Goal: Task Accomplishment & Management: Use online tool/utility

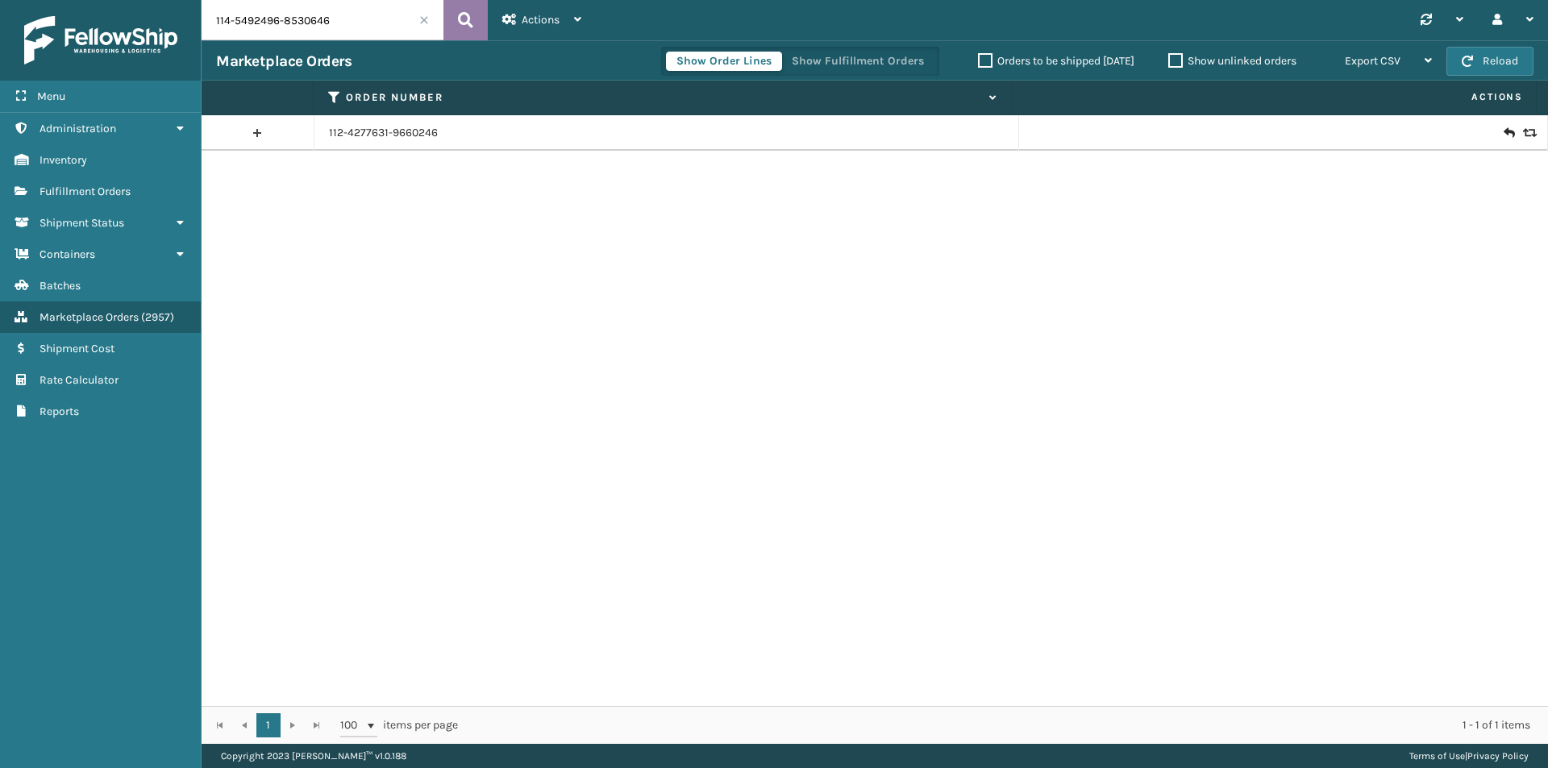
type input "114-5492496-8530646"
click at [464, 25] on icon at bounding box center [465, 20] width 15 height 24
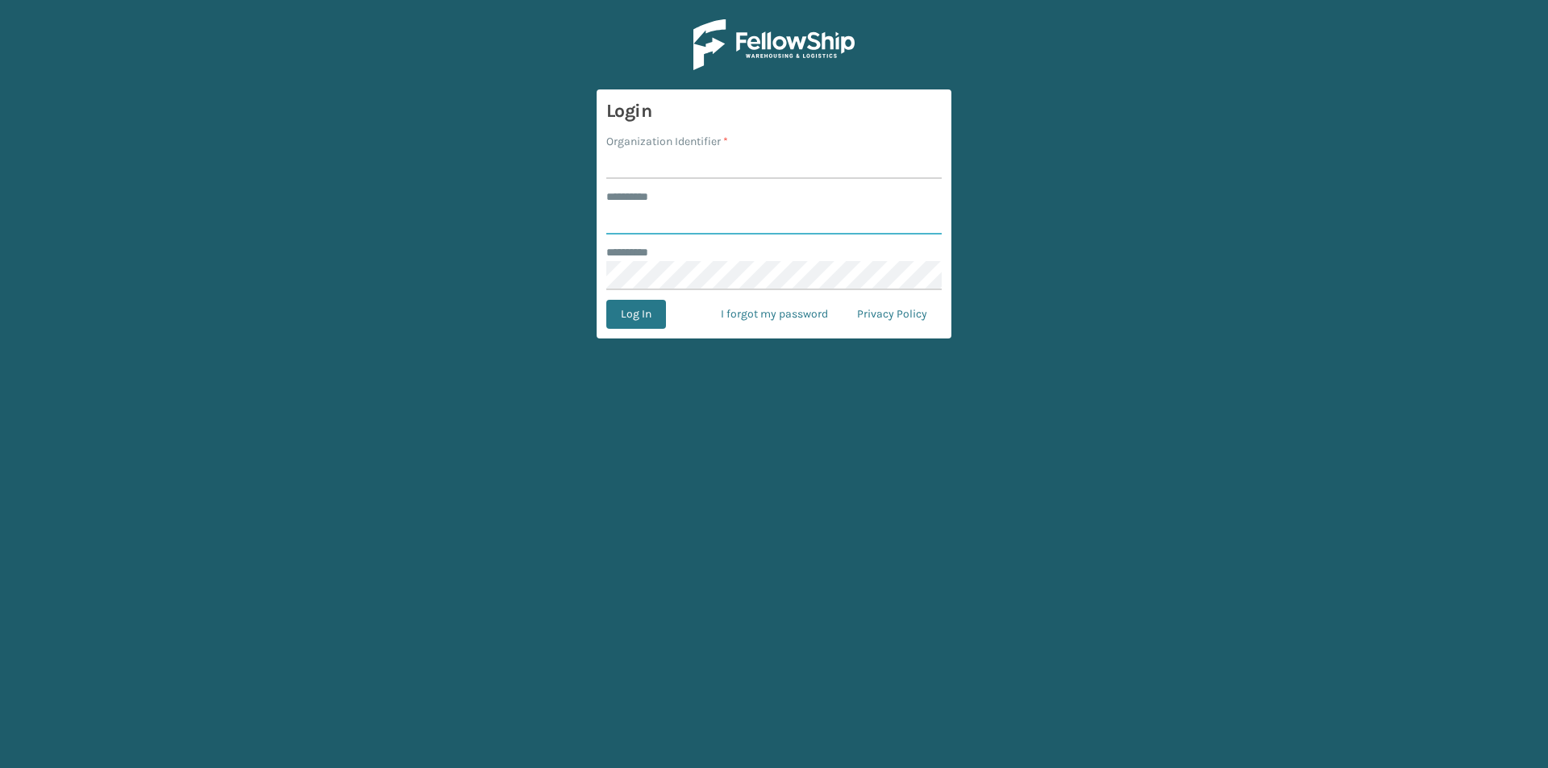
type input "******"
drag, startPoint x: 700, startPoint y: 164, endPoint x: 692, endPoint y: 162, distance: 8.4
click at [700, 164] on input "Organization Identifier *" at bounding box center [773, 164] width 335 height 29
type input "milliard"
click at [652, 319] on button "Log In" at bounding box center [636, 314] width 60 height 29
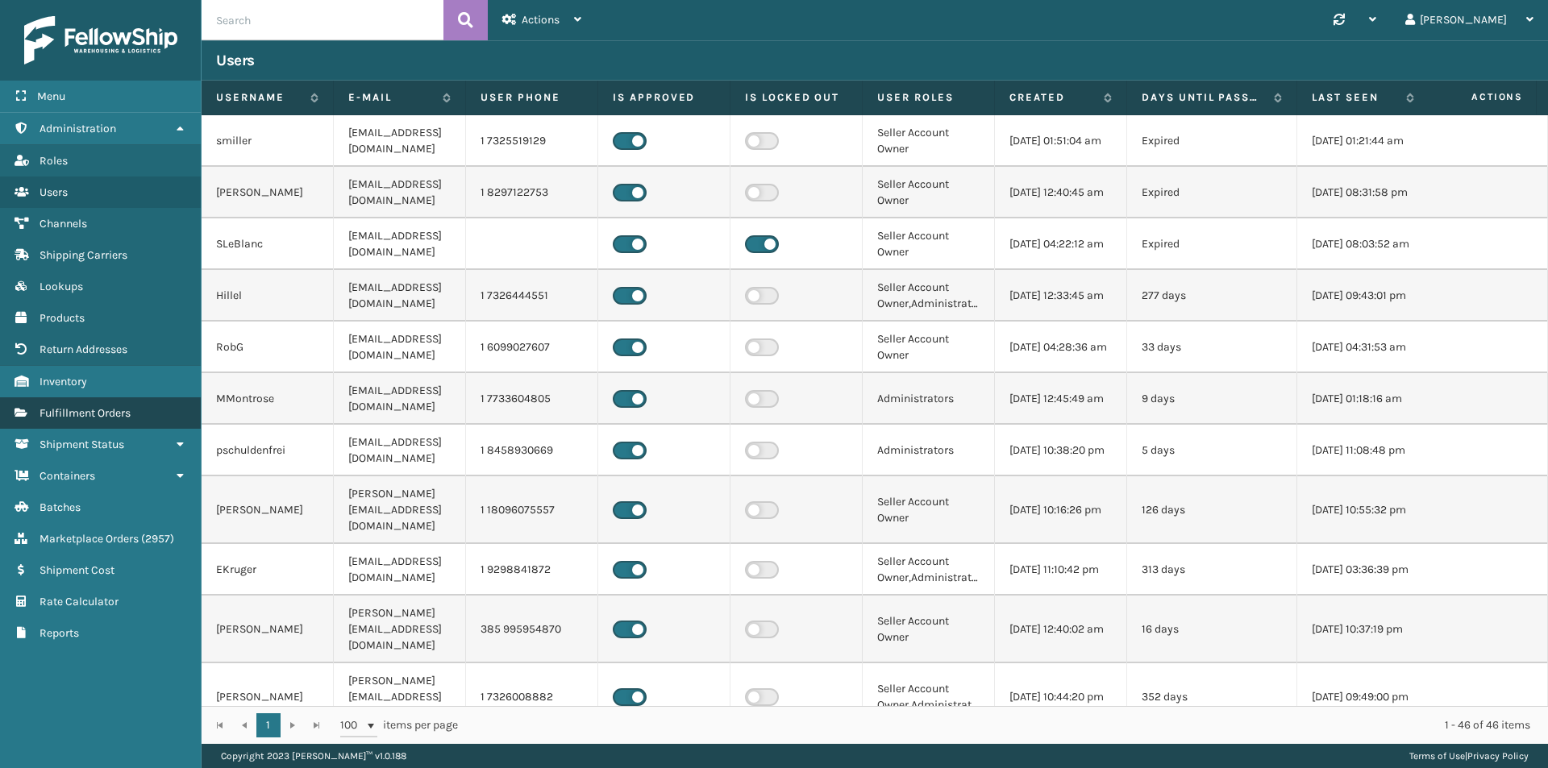
click at [127, 414] on span "Fulfillment Orders" at bounding box center [85, 413] width 91 height 14
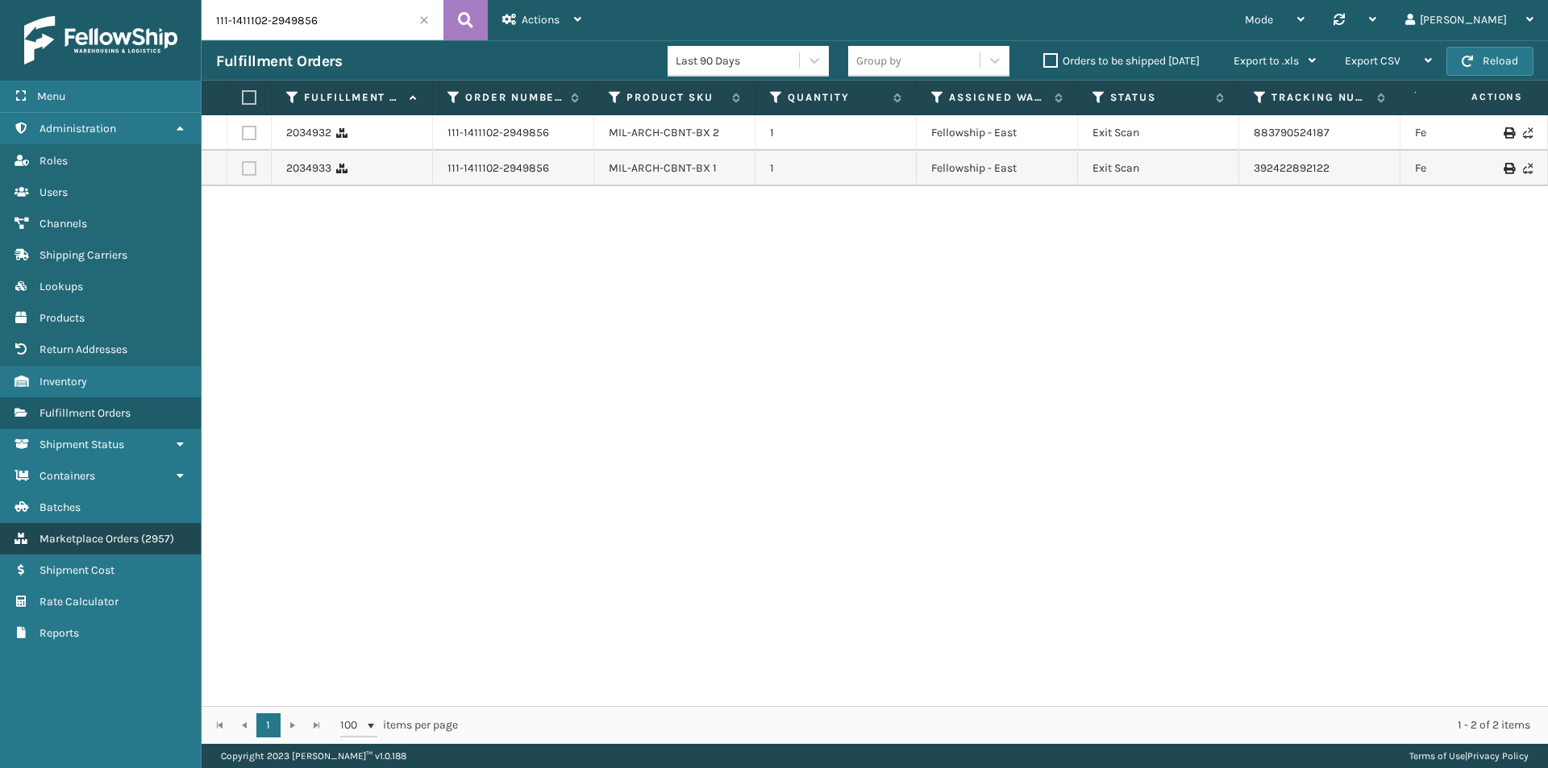
click at [143, 547] on link "Marketplace Orders ( 2957 )" at bounding box center [100, 538] width 201 height 31
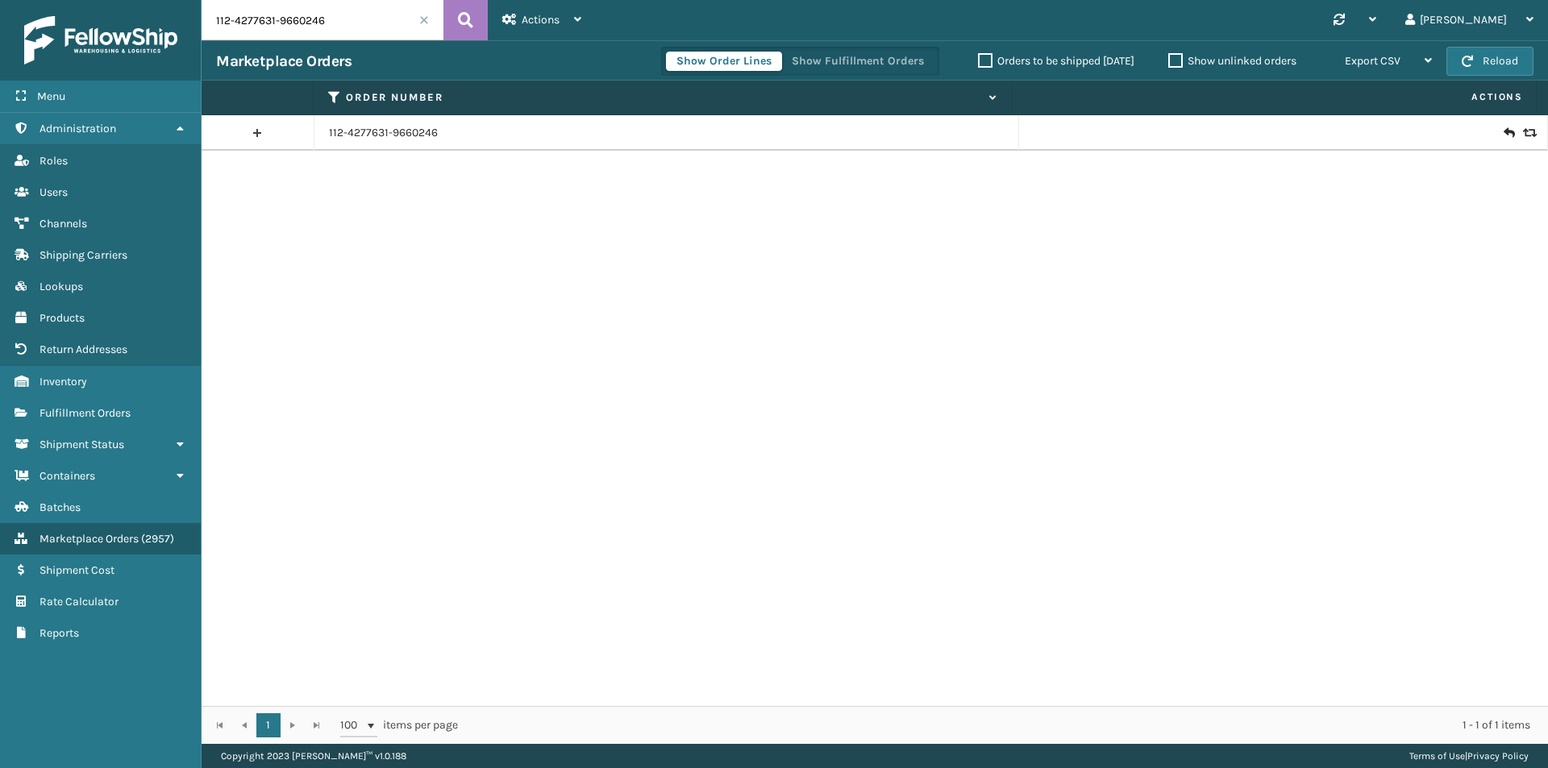
click at [318, 27] on input "112-4277631-9660246" at bounding box center [323, 20] width 242 height 40
paste input "4-5492496-85306"
type input "114-5492496-8530646"
click at [466, 16] on icon at bounding box center [465, 20] width 15 height 24
drag, startPoint x: 359, startPoint y: 6, endPoint x: 413, endPoint y: 15, distance: 54.7
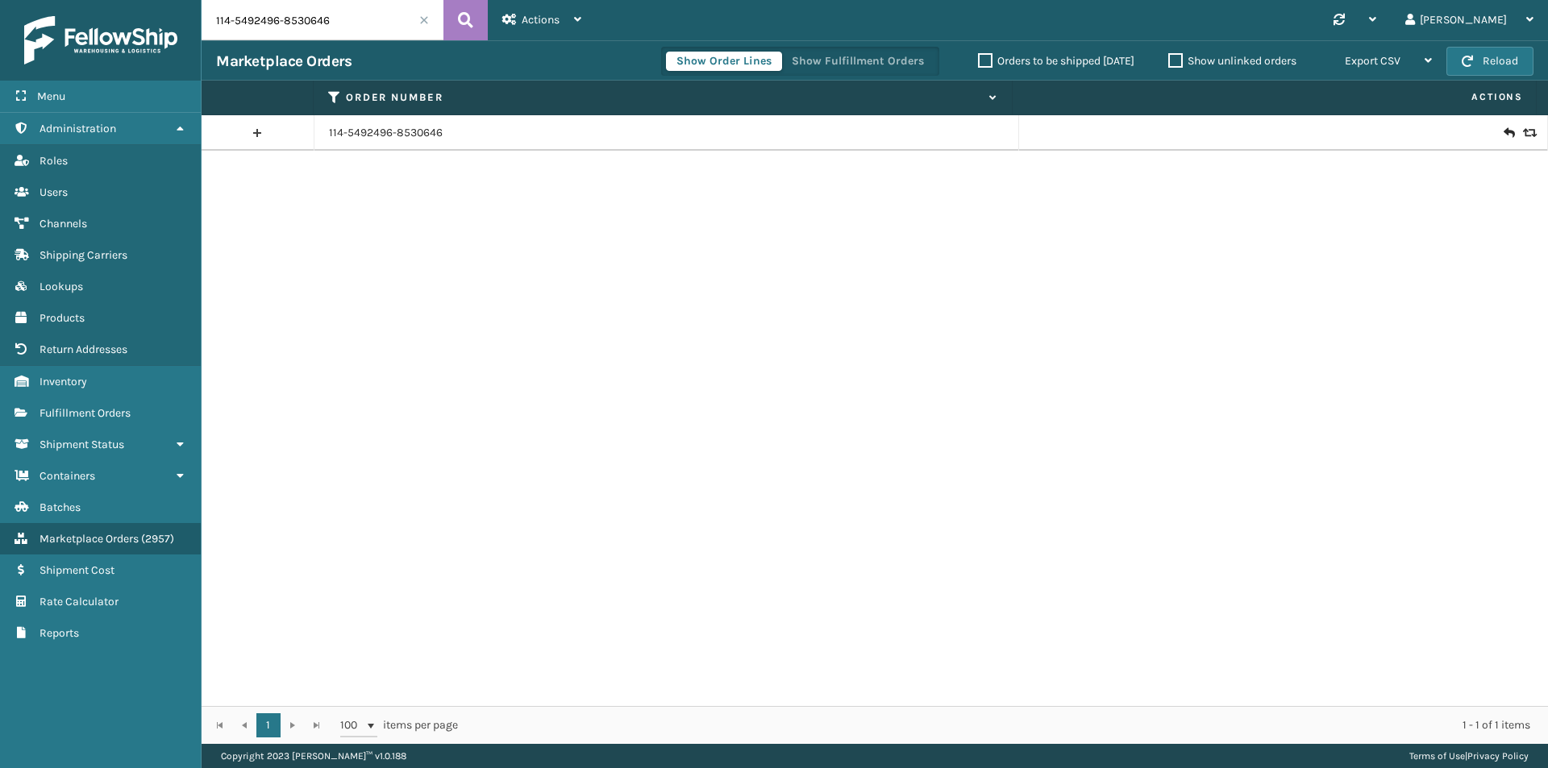
click at [359, 7] on input "114-5492496-8530646" at bounding box center [323, 20] width 242 height 40
click at [461, 17] on icon at bounding box center [465, 20] width 15 height 24
click at [1503, 131] on icon at bounding box center [1508, 133] width 10 height 16
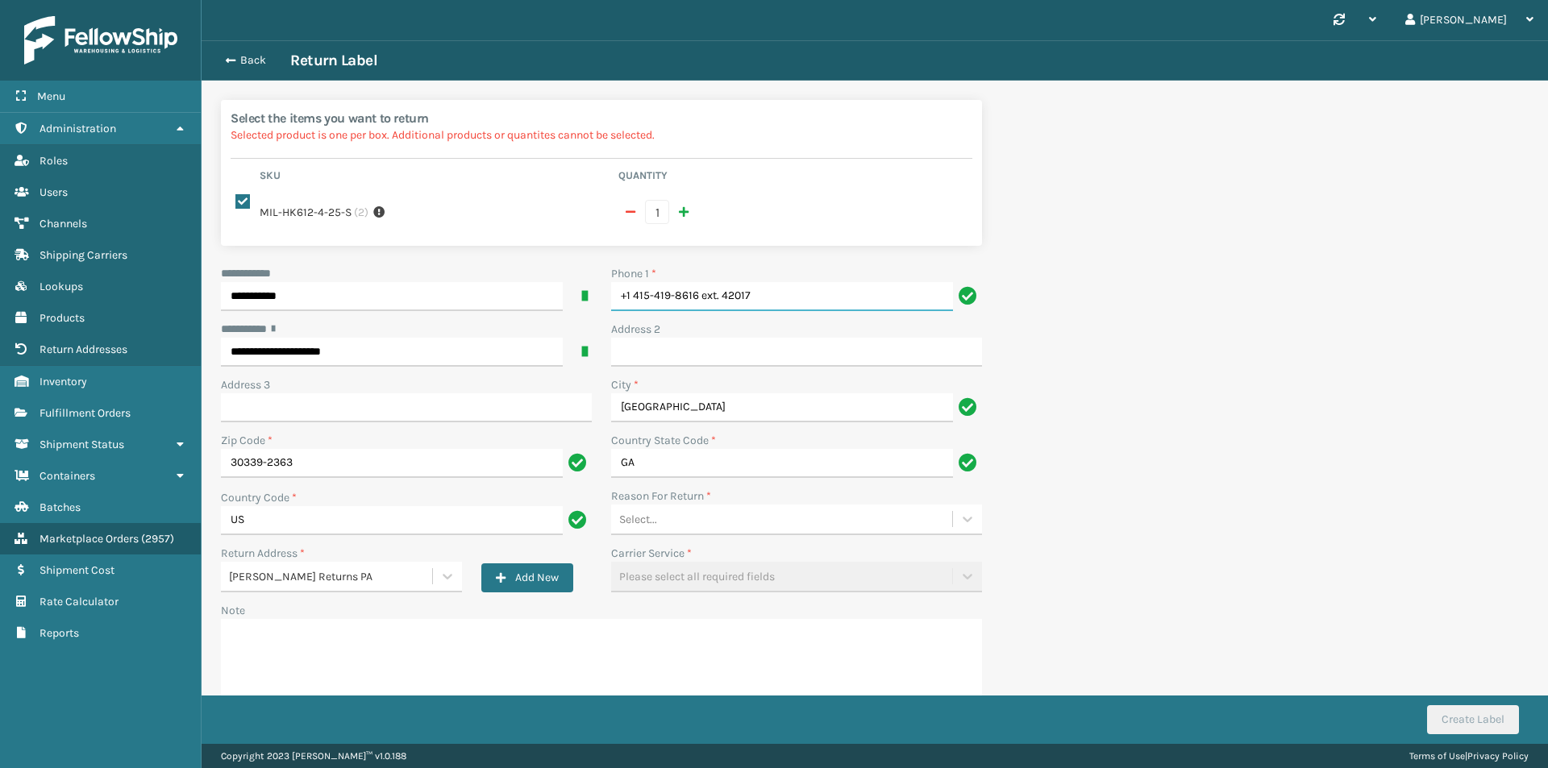
drag, startPoint x: 789, startPoint y: 289, endPoint x: 443, endPoint y: 319, distance: 348.0
click at [443, 319] on div "**********" at bounding box center [601, 498] width 780 height 467
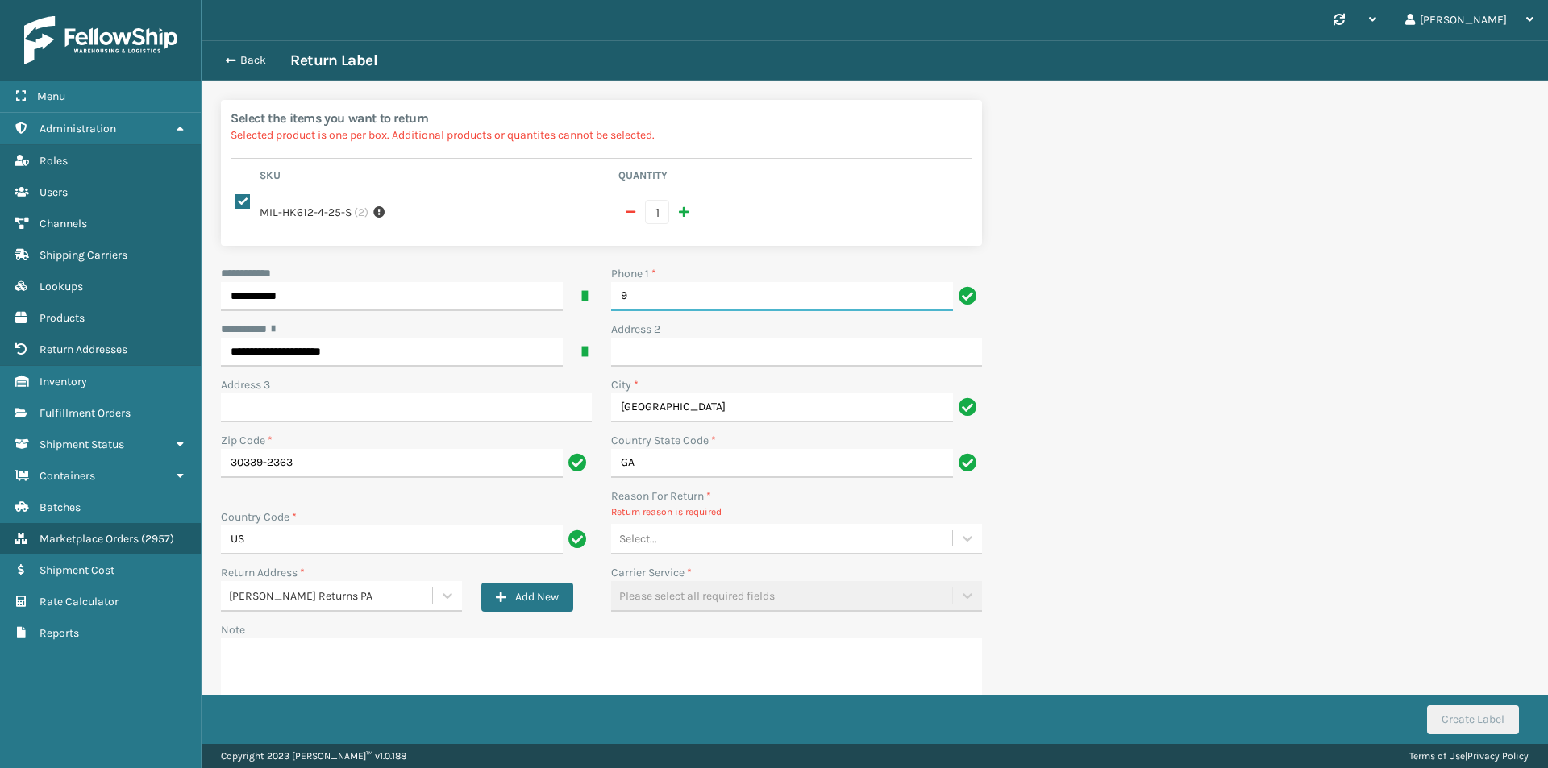
type input "9999999999"
click at [725, 542] on div "Select..." at bounding box center [781, 539] width 341 height 27
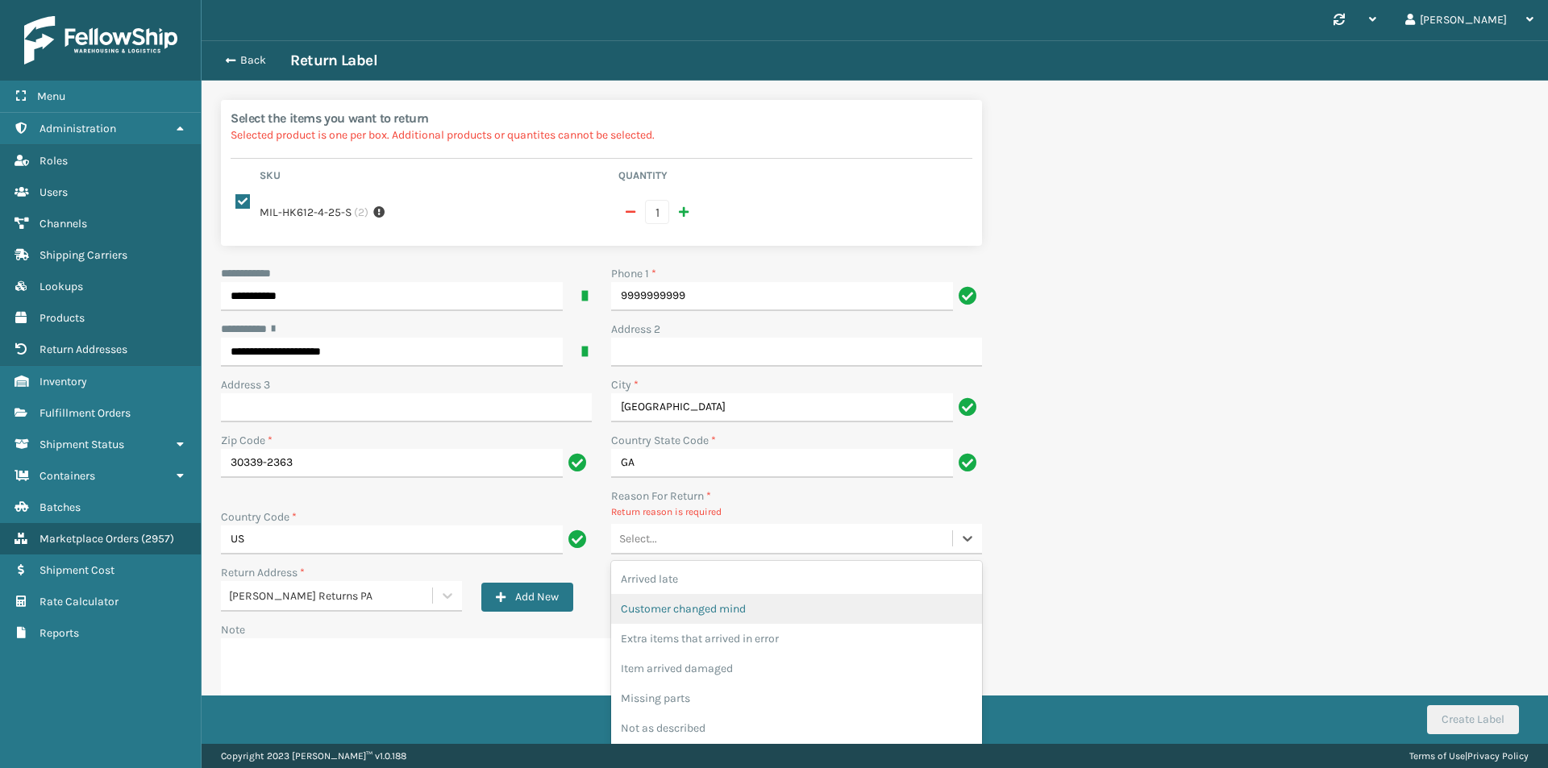
click at [723, 608] on div "Customer changed mind" at bounding box center [796, 609] width 371 height 30
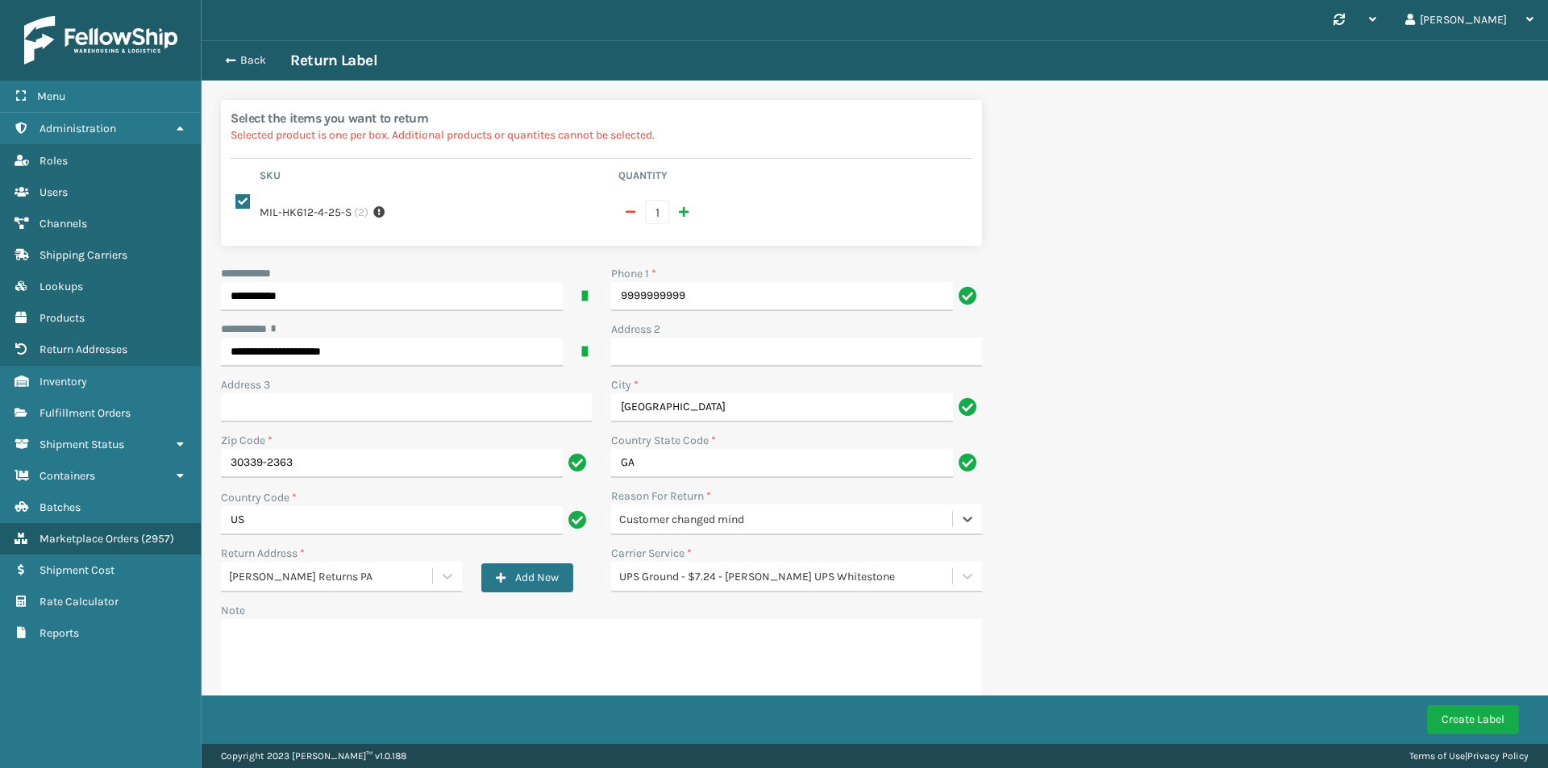
click at [1483, 734] on div "Create Label" at bounding box center [875, 720] width 1346 height 48
click at [1478, 725] on button "Create Label" at bounding box center [1473, 719] width 92 height 29
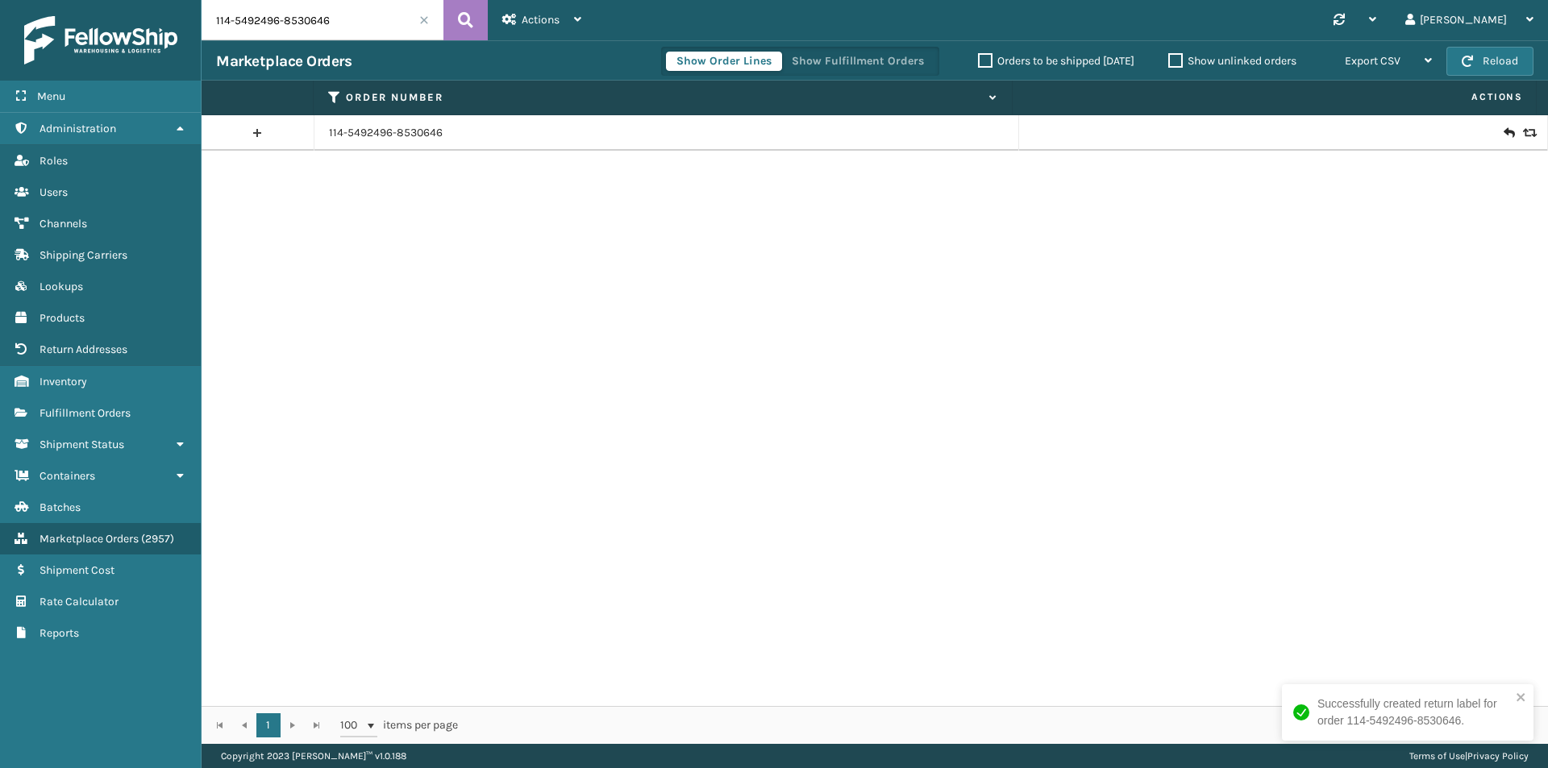
click at [422, 141] on td "114-5492496-8530646" at bounding box center [666, 132] width 705 height 35
click at [421, 132] on link "114-5492496-8530646" at bounding box center [386, 133] width 114 height 16
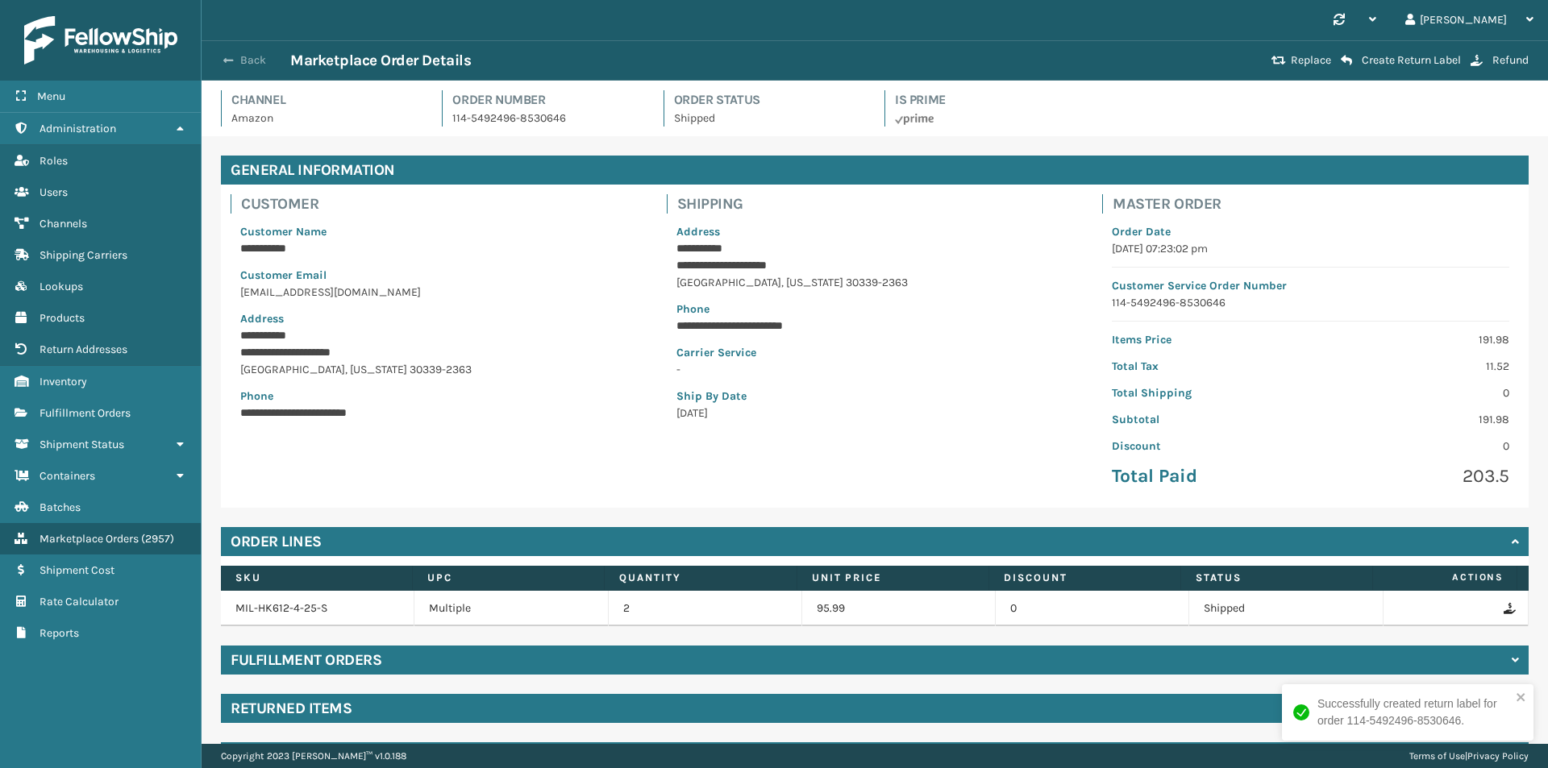
click at [268, 59] on button "Back" at bounding box center [253, 60] width 74 height 15
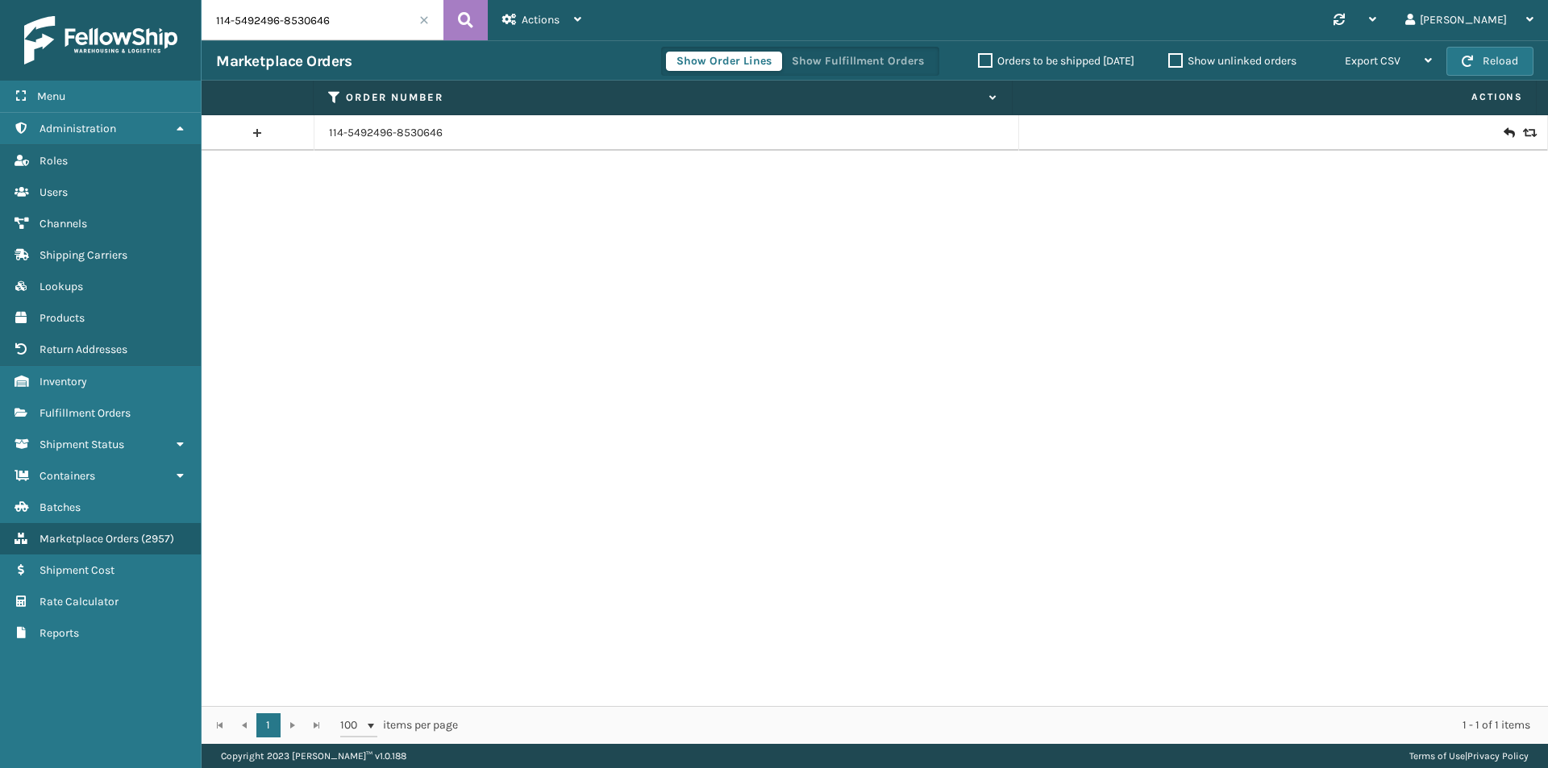
click at [376, 22] on input "114-5492496-8530646" at bounding box center [323, 20] width 242 height 40
paste input "2-6851360-4623433"
type input "112-6851360-4623433"
click at [469, 15] on icon at bounding box center [465, 20] width 15 height 24
click at [332, 11] on input "112-6851360-4623433" at bounding box center [323, 20] width 242 height 40
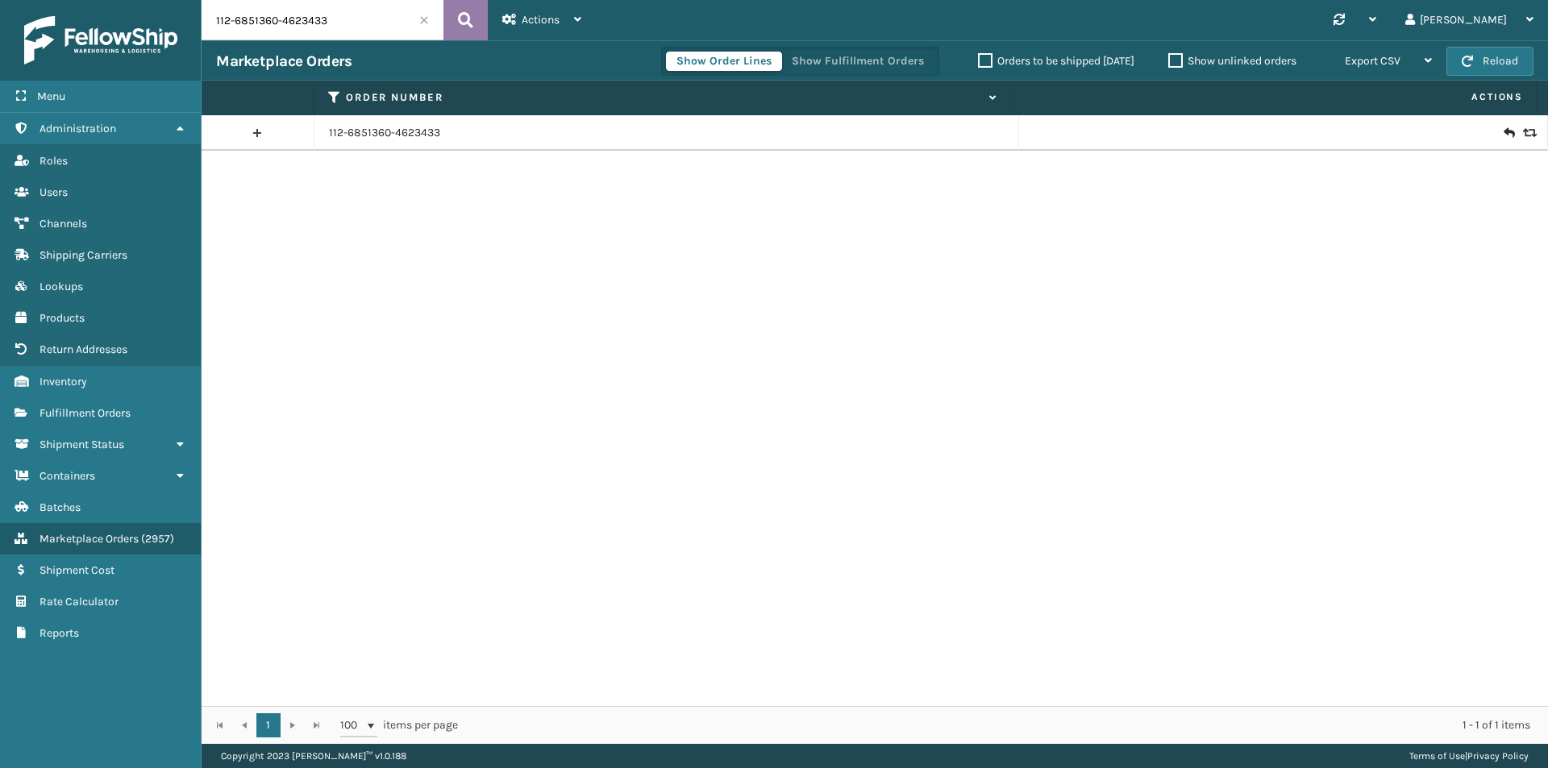
click at [472, 21] on icon at bounding box center [465, 20] width 15 height 24
click at [1503, 131] on icon at bounding box center [1508, 133] width 10 height 16
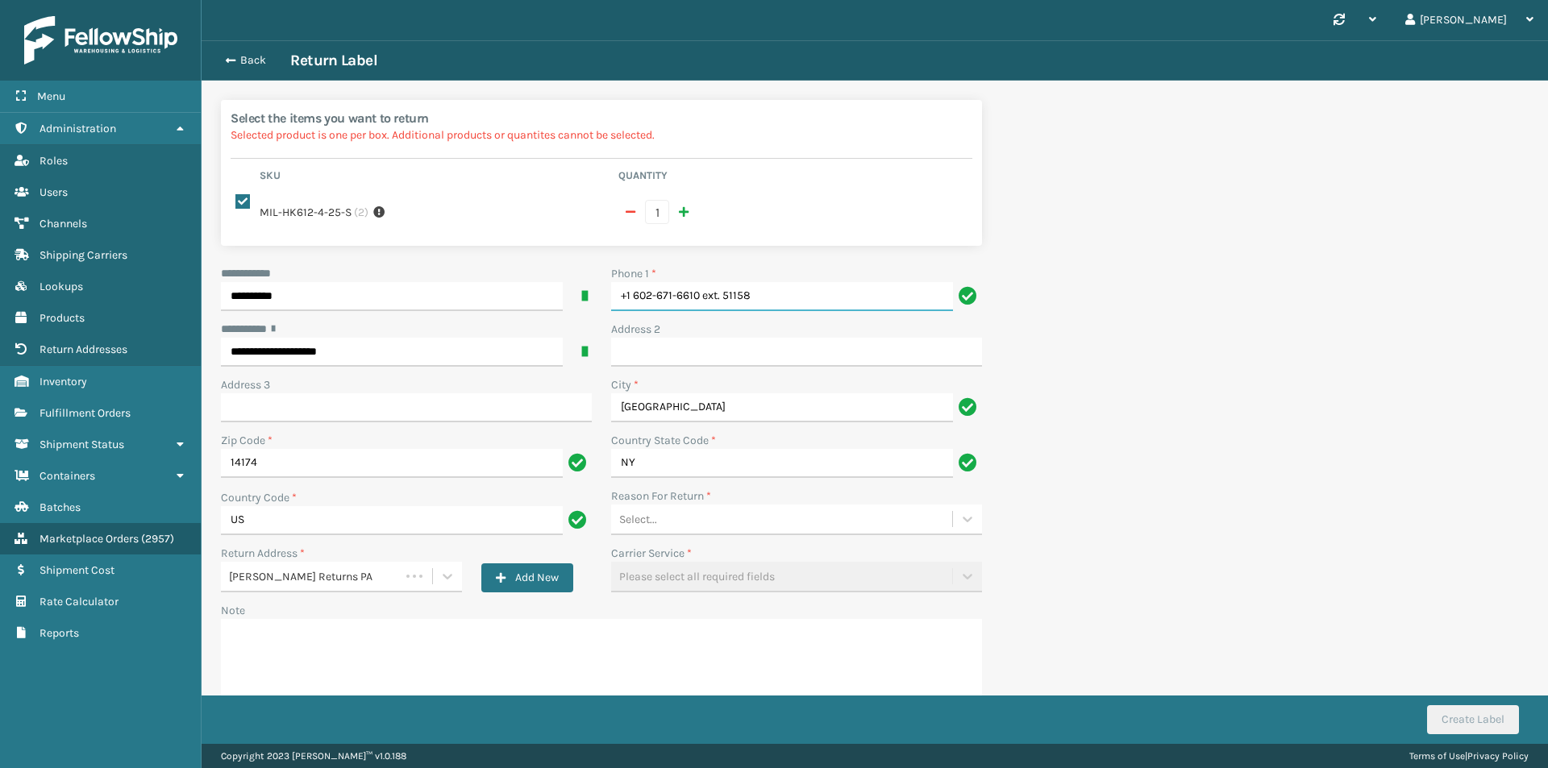
drag, startPoint x: 867, startPoint y: 301, endPoint x: 500, endPoint y: 314, distance: 367.0
click at [500, 317] on div "**********" at bounding box center [601, 498] width 780 height 467
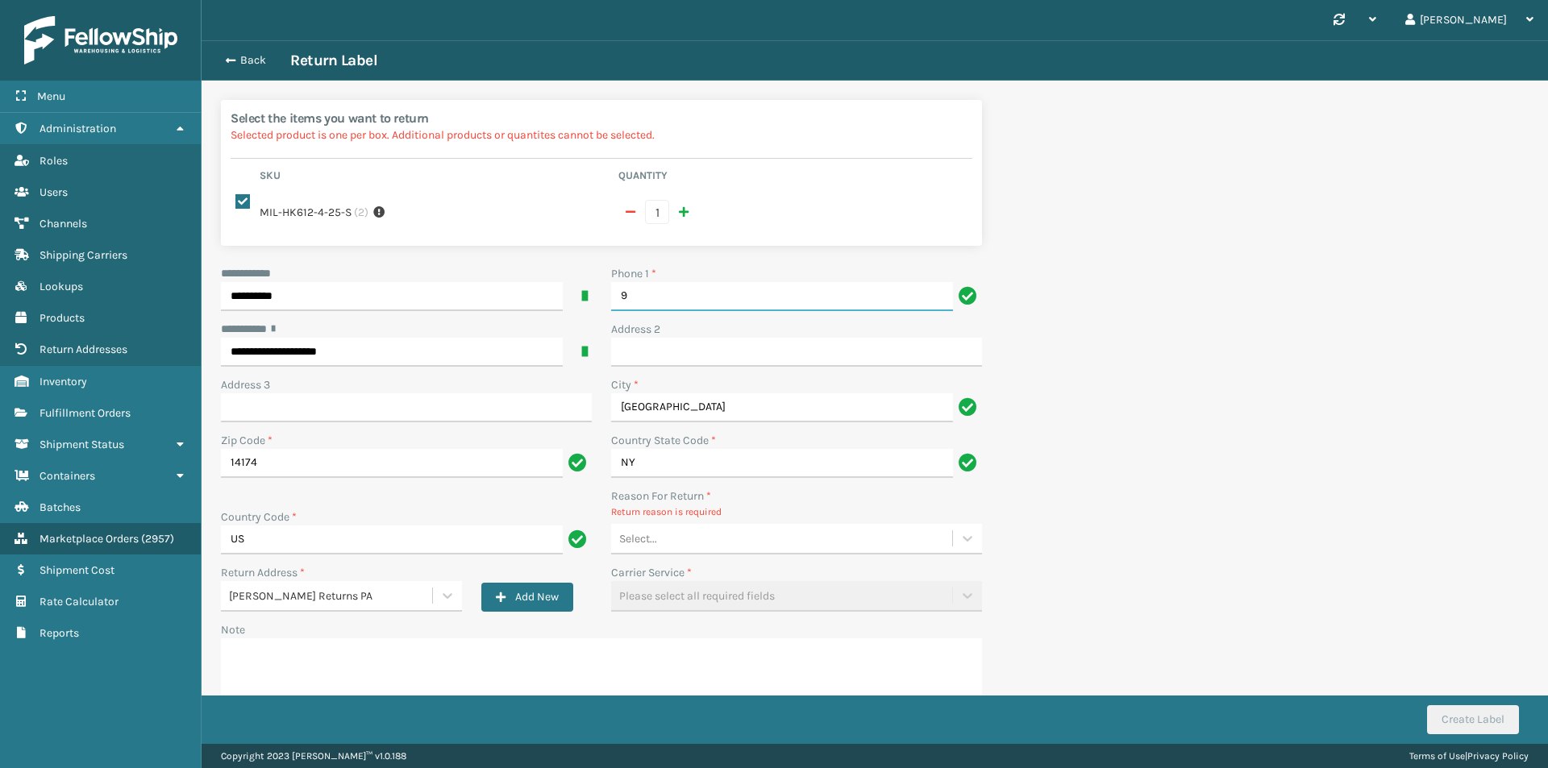
type input "9999999999"
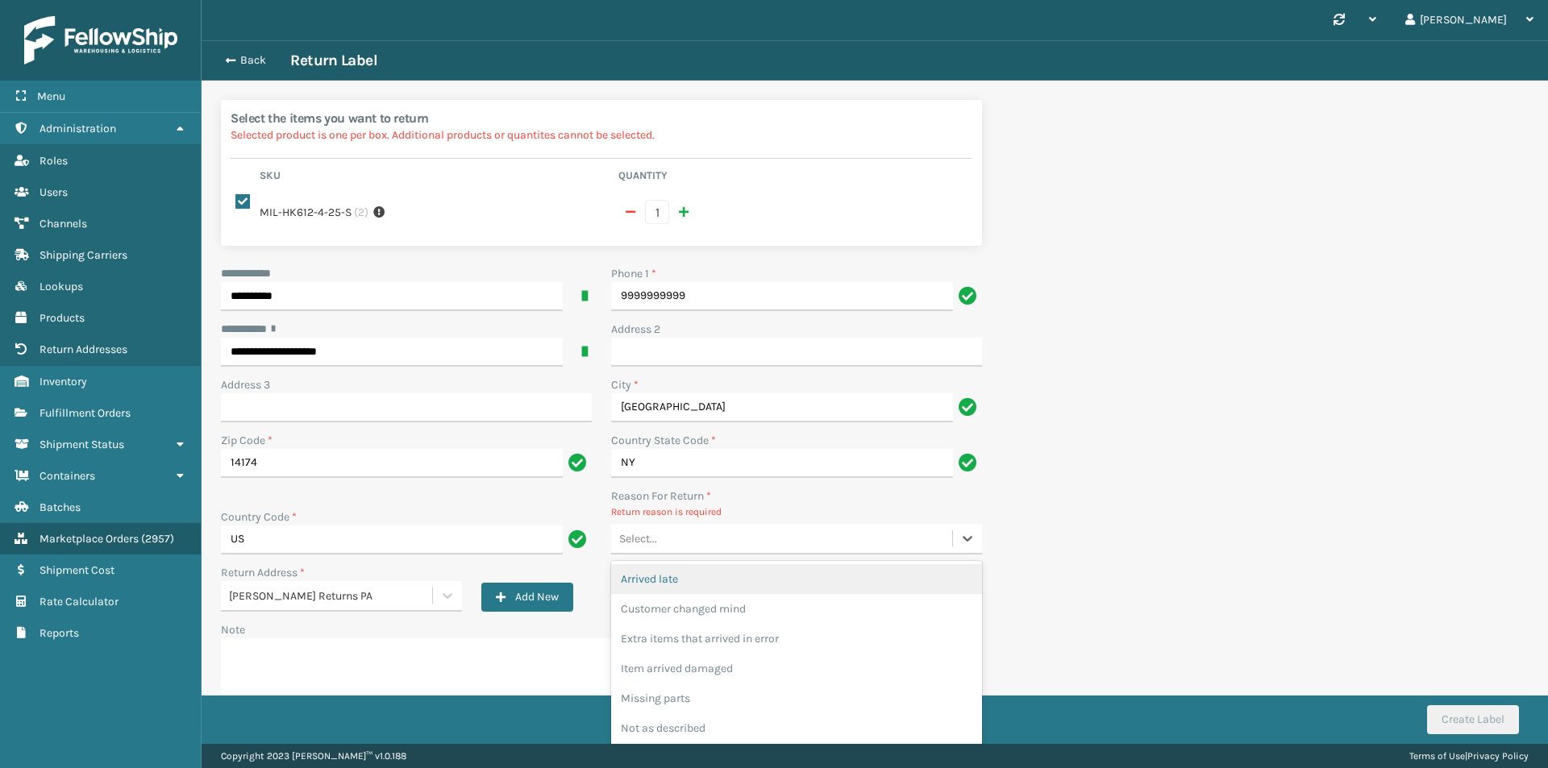
click at [730, 543] on div "Select..." at bounding box center [781, 539] width 341 height 27
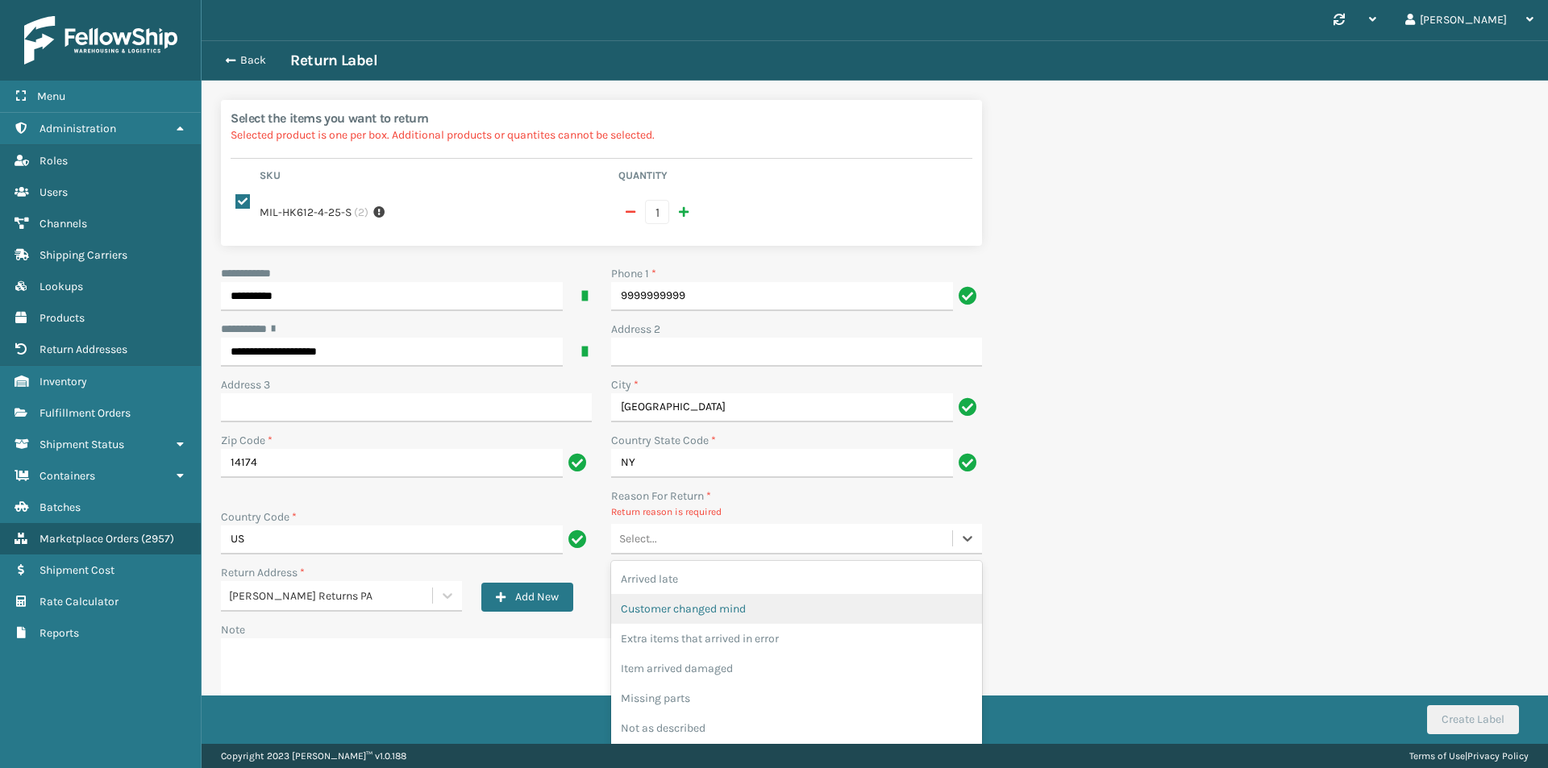
click at [723, 617] on div "Customer changed mind" at bounding box center [796, 609] width 371 height 30
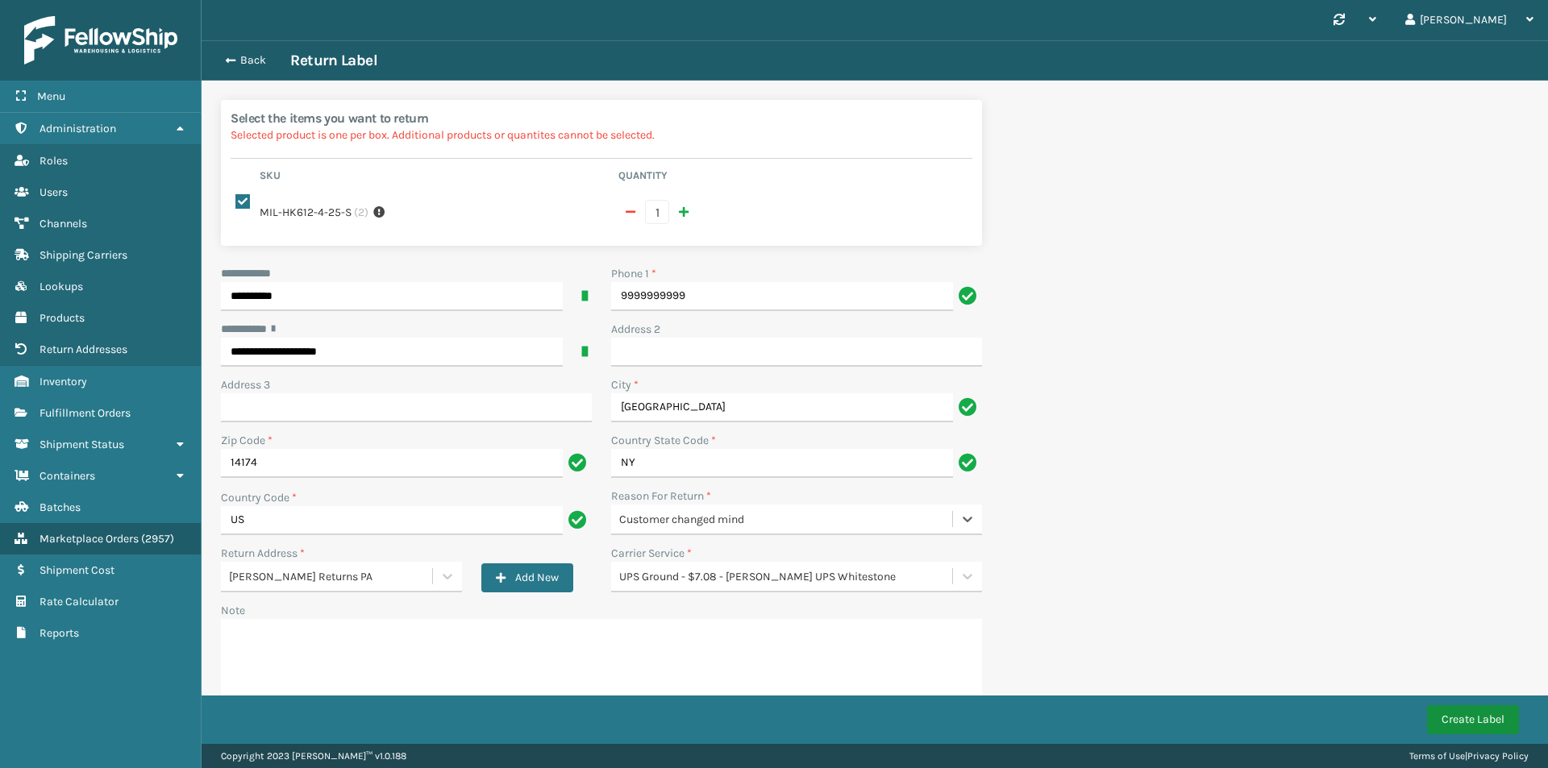
click at [1463, 734] on button "Create Label" at bounding box center [1473, 719] width 92 height 29
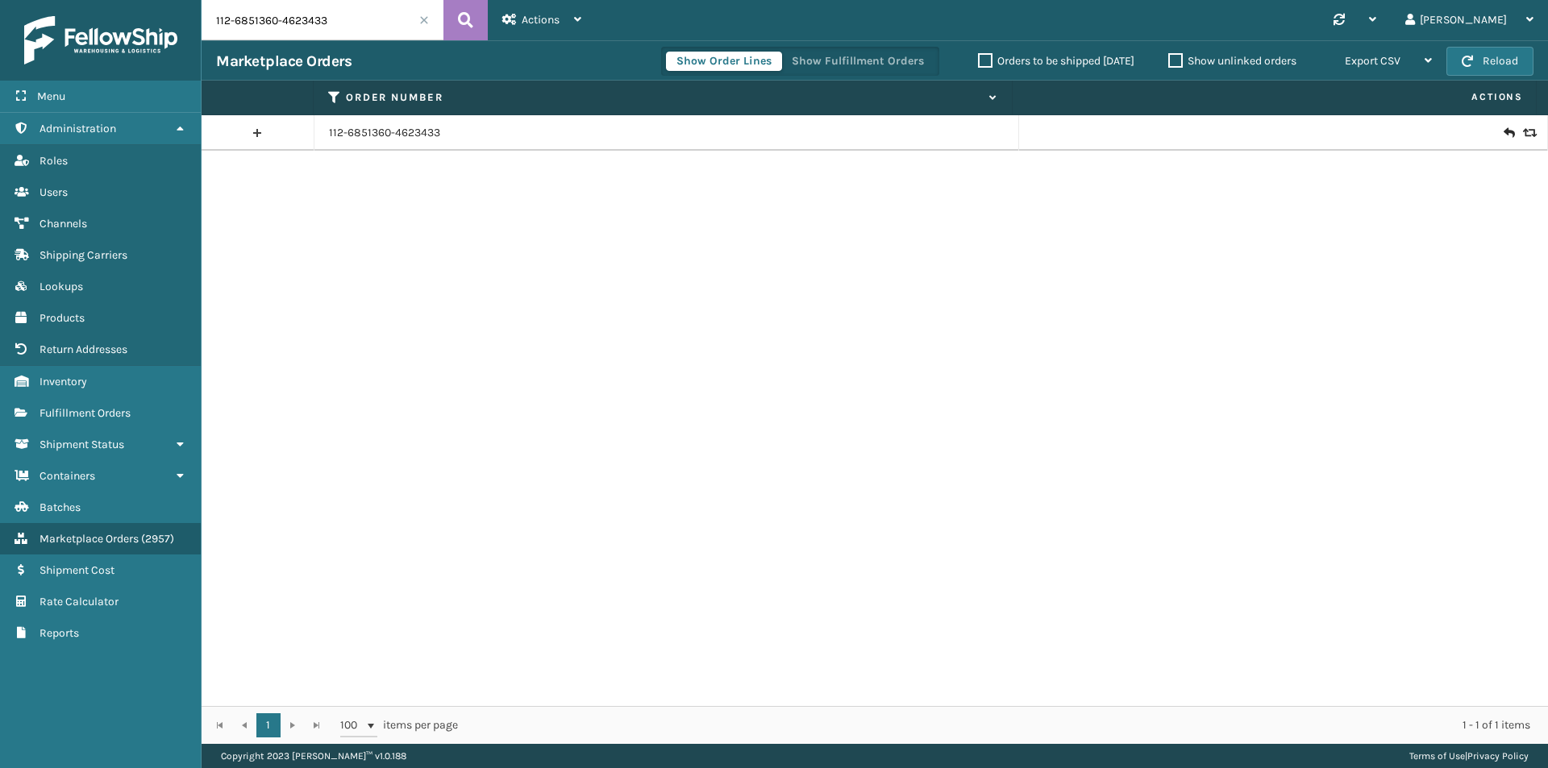
click at [364, 22] on input "112-6851360-4623433" at bounding box center [323, 20] width 242 height 40
paste input "1-9784635-6285040"
type input "111-9784635-6285040"
click at [468, 21] on icon at bounding box center [465, 20] width 15 height 24
click at [381, 136] on link "111-9784635-6285040" at bounding box center [384, 133] width 111 height 16
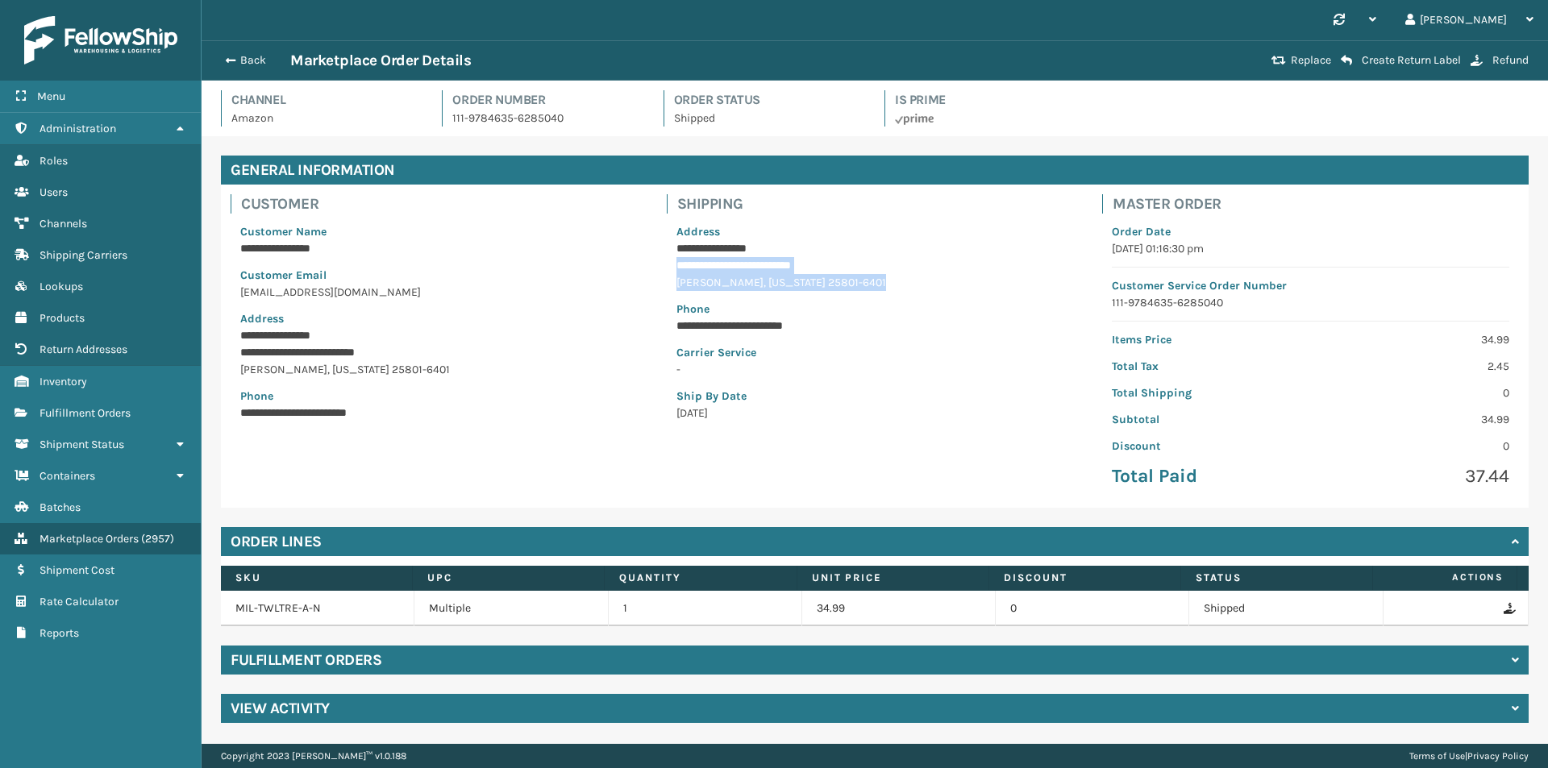
drag, startPoint x: 677, startPoint y: 265, endPoint x: 867, endPoint y: 288, distance: 190.8
click at [867, 288] on div "**********" at bounding box center [875, 323] width 417 height 218
copy div "**********"
click at [790, 260] on p "**********" at bounding box center [874, 265] width 397 height 17
drag, startPoint x: 787, startPoint y: 263, endPoint x: 850, endPoint y: 276, distance: 65.0
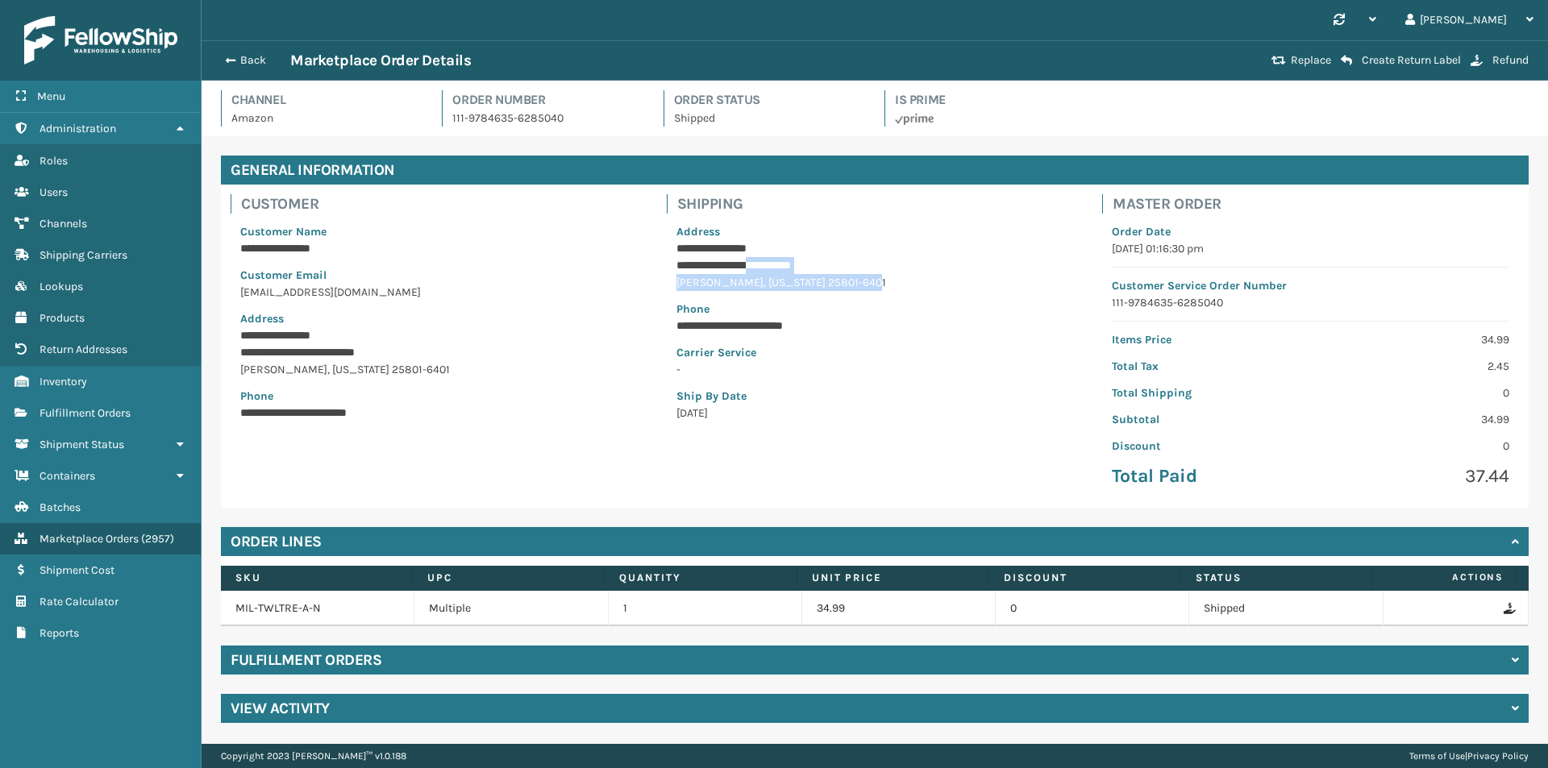
click at [850, 276] on div "**********" at bounding box center [875, 323] width 417 height 218
click at [850, 276] on p "BECKLEY , West Virginia 25801-6401" at bounding box center [874, 282] width 397 height 17
drag, startPoint x: 865, startPoint y: 281, endPoint x: 791, endPoint y: 263, distance: 76.4
click at [791, 263] on div "**********" at bounding box center [875, 323] width 417 height 218
copy div "**********"
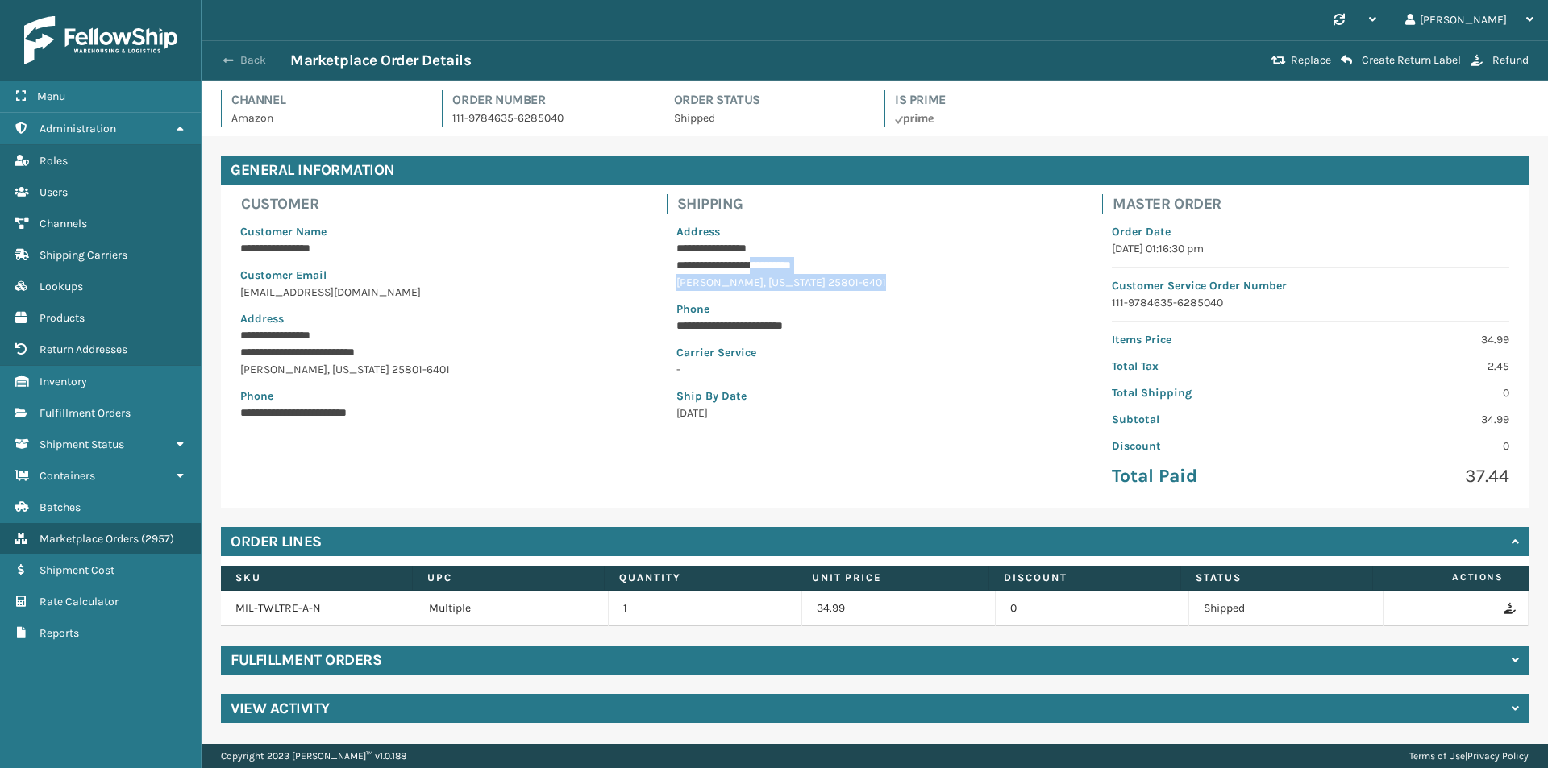
click at [235, 53] on button "Back" at bounding box center [253, 60] width 74 height 15
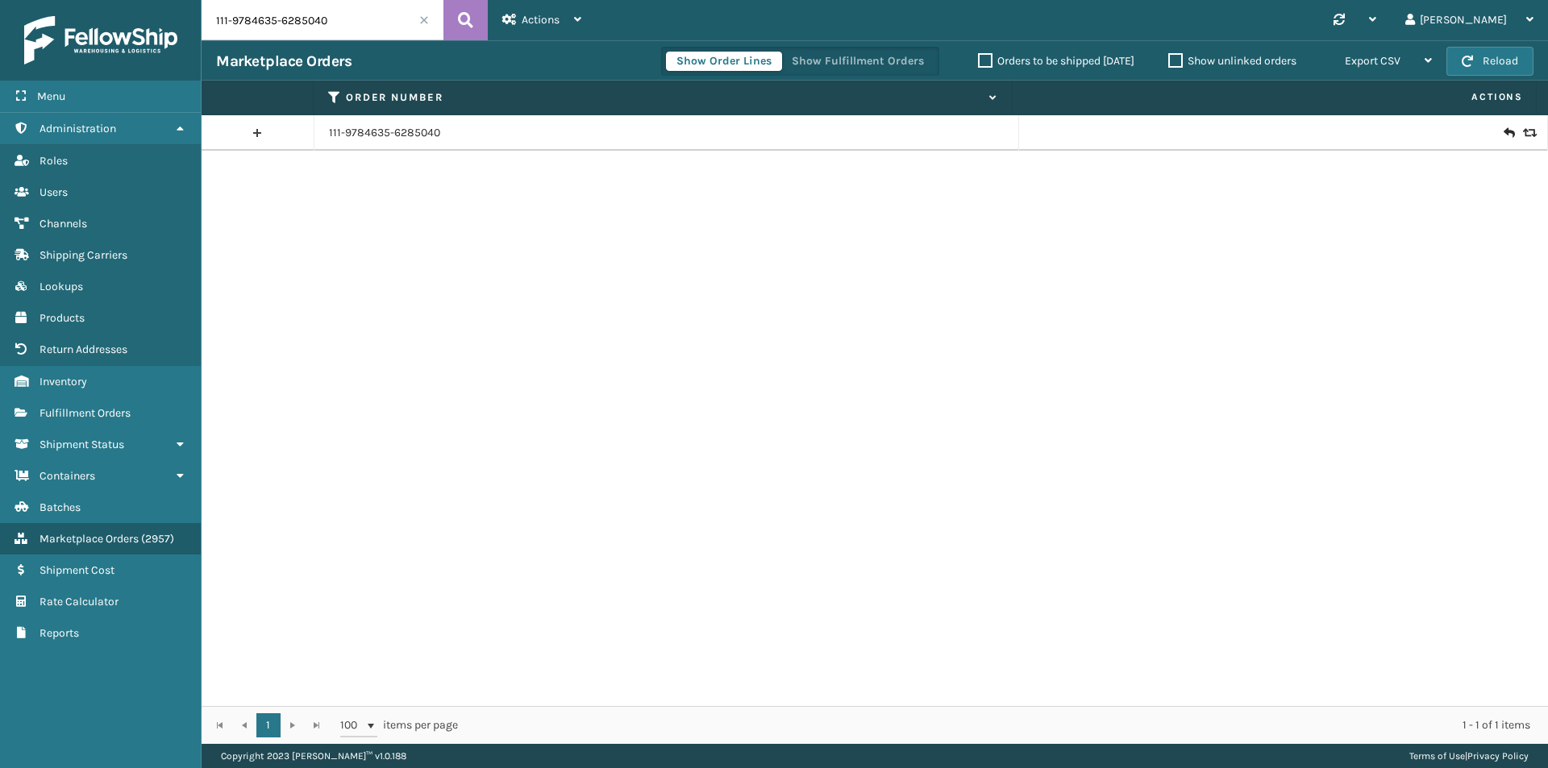
click at [1523, 135] on icon at bounding box center [1528, 132] width 10 height 11
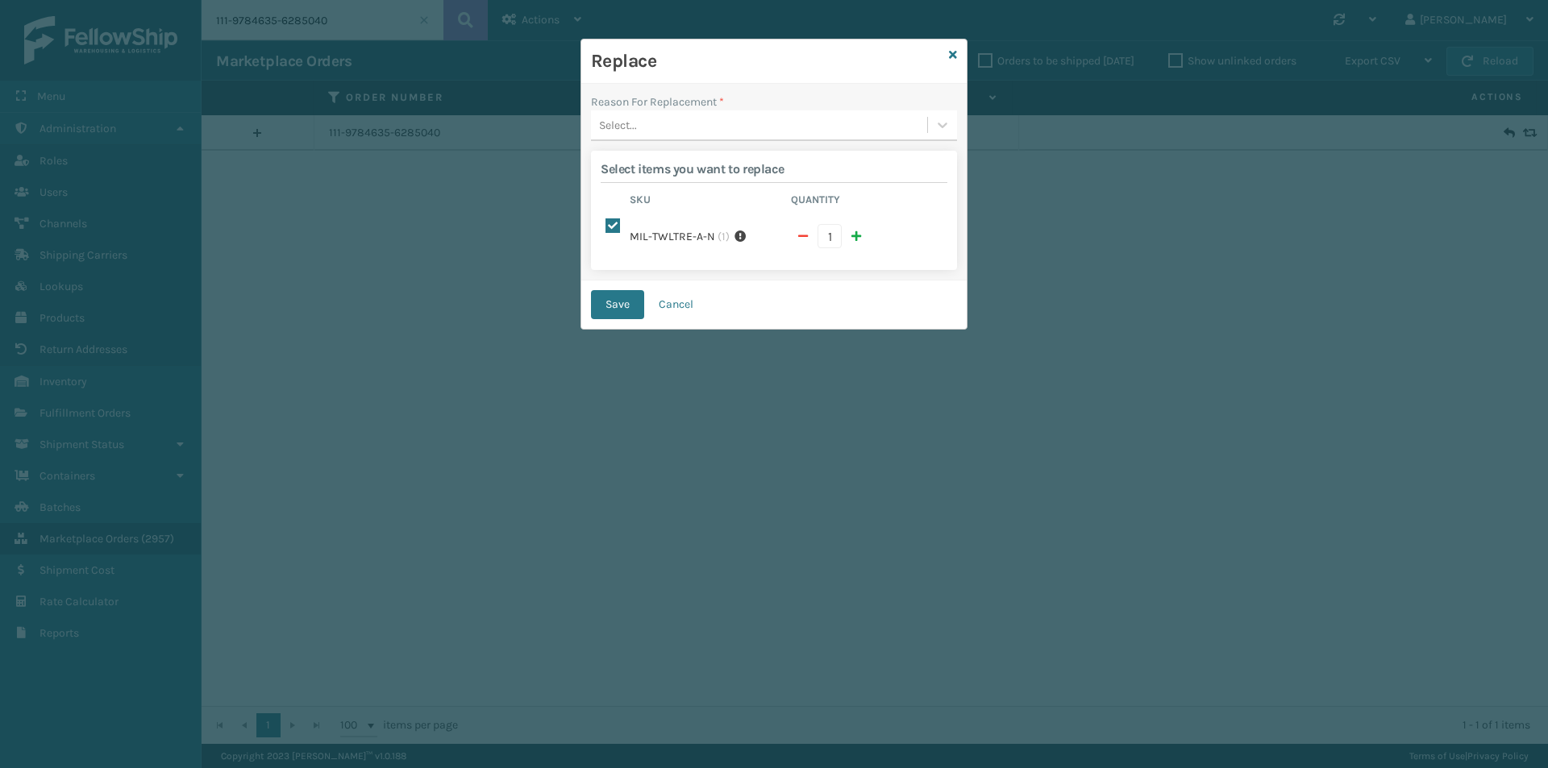
click at [708, 124] on div "Select..." at bounding box center [759, 125] width 336 height 27
click at [667, 193] on div "Lost in transit" at bounding box center [774, 196] width 366 height 30
click at [622, 296] on button "Save" at bounding box center [617, 304] width 53 height 29
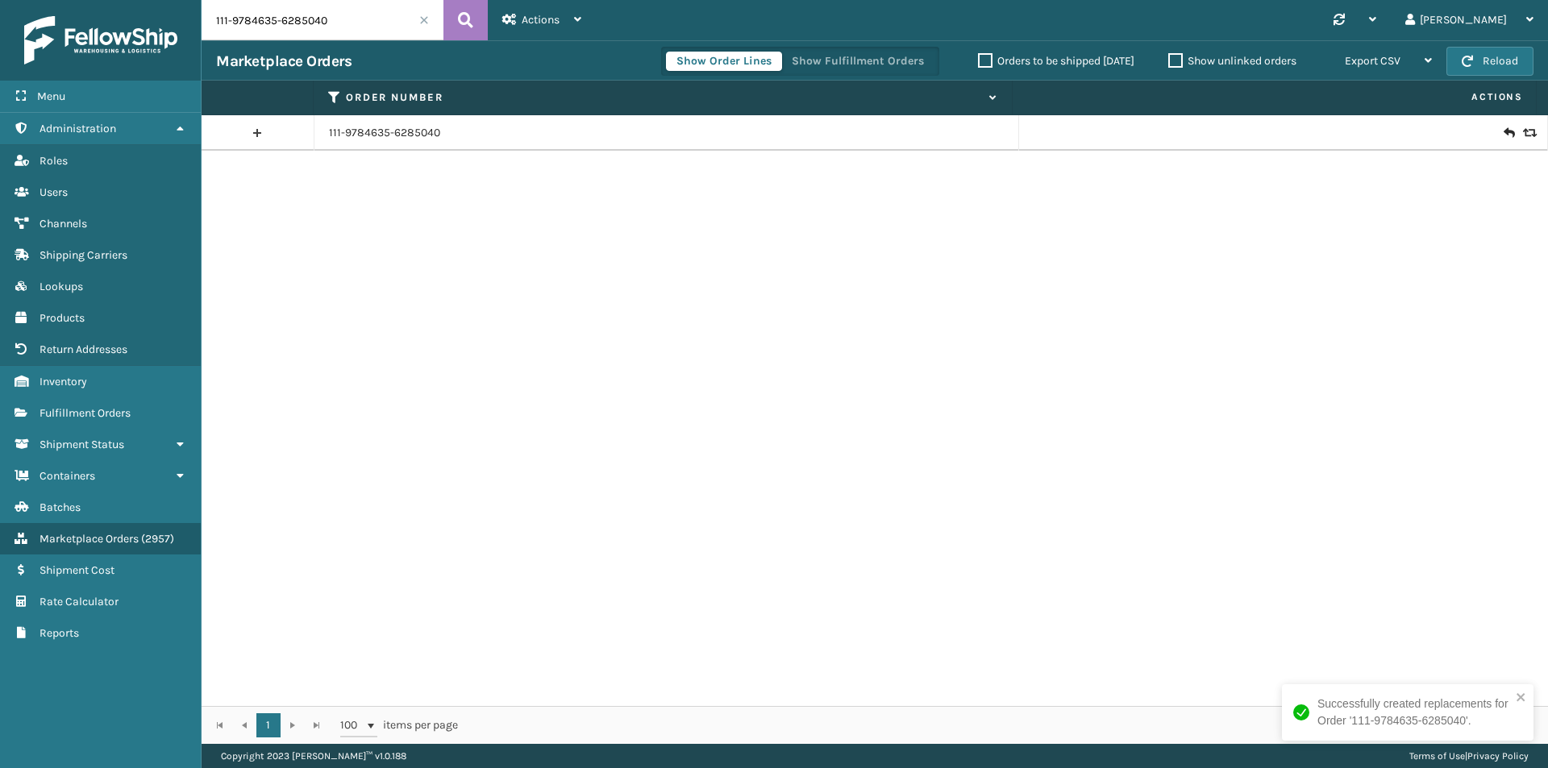
click at [340, 29] on input "111-9784635-6285040" at bounding box center [323, 20] width 242 height 40
paste input "3-0496117-0637803"
type input "113-0496117-0637803"
click at [464, 19] on icon at bounding box center [465, 20] width 15 height 24
click at [1523, 138] on icon at bounding box center [1528, 132] width 10 height 11
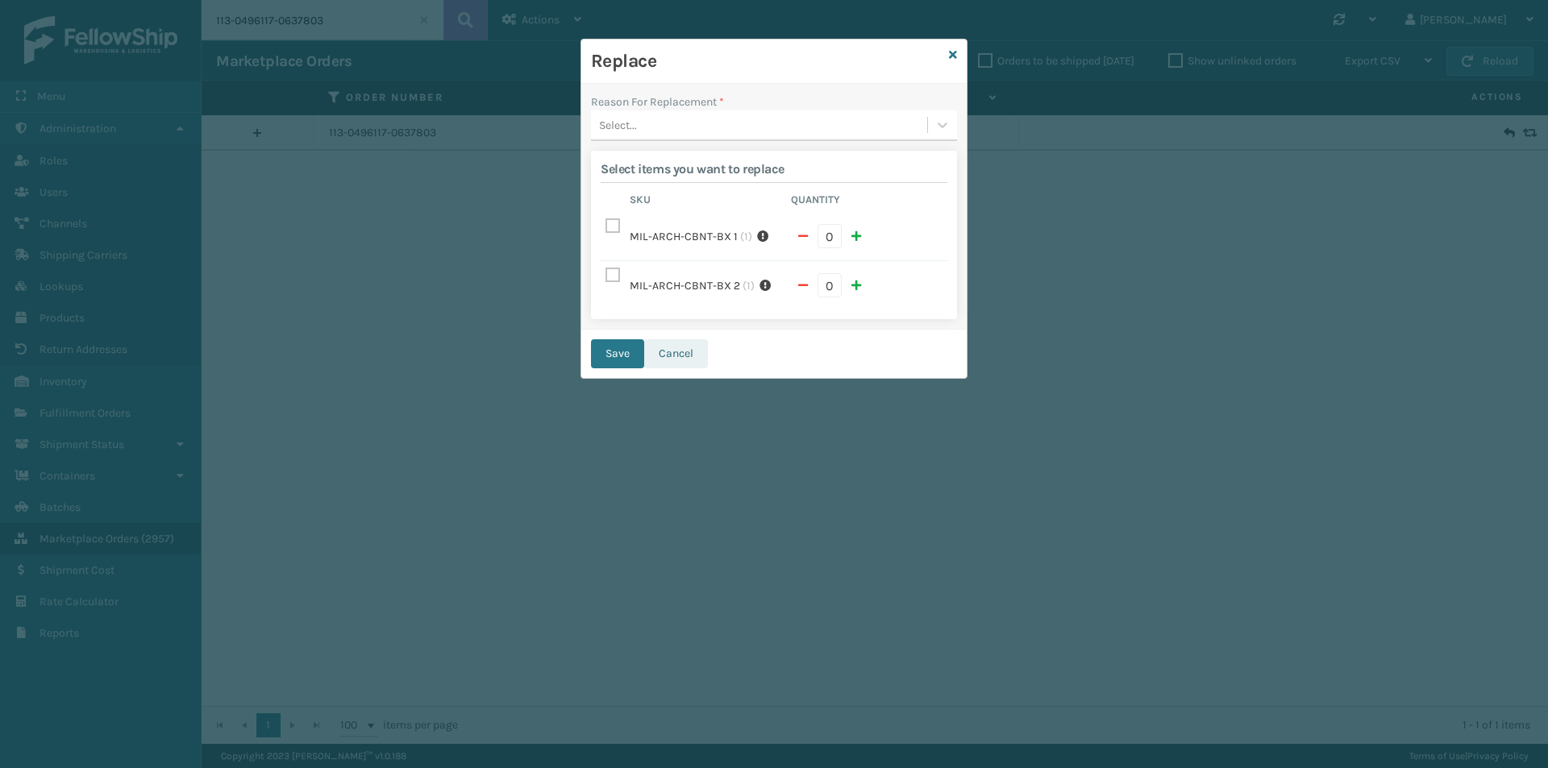
click at [683, 343] on button "Cancel" at bounding box center [676, 353] width 64 height 29
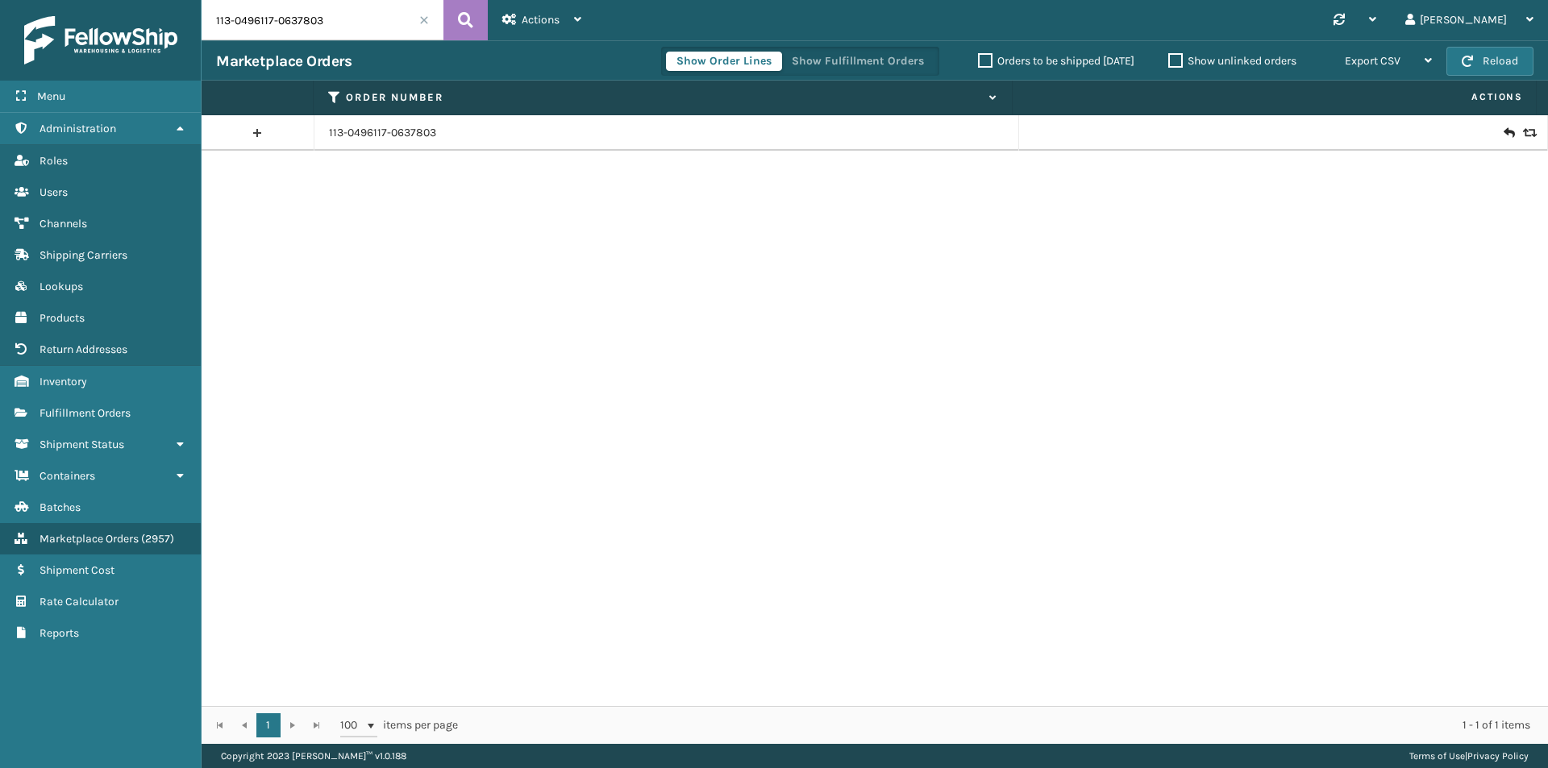
click at [1503, 131] on icon at bounding box center [1508, 133] width 10 height 16
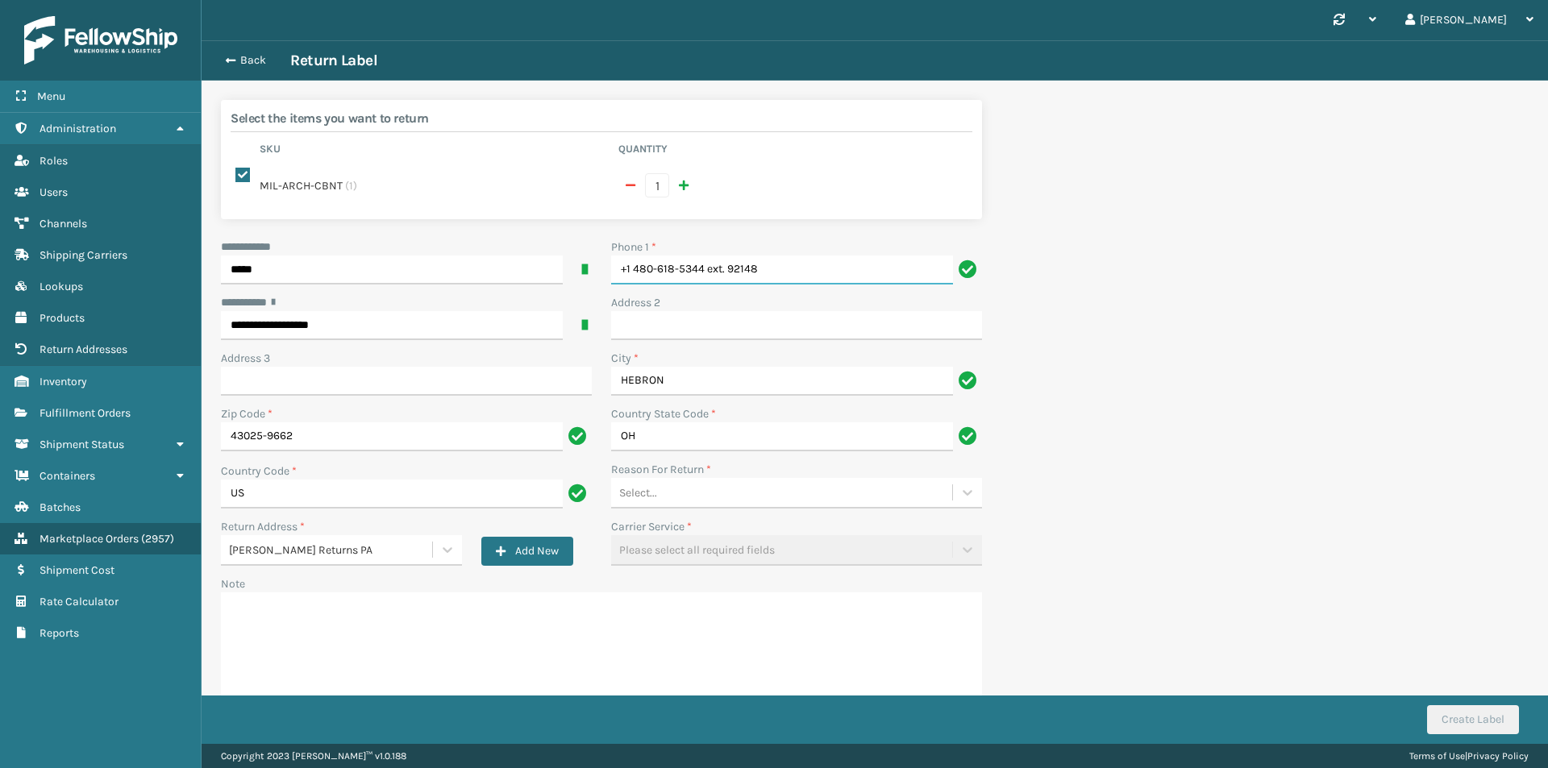
drag, startPoint x: 789, startPoint y: 278, endPoint x: 471, endPoint y: 273, distance: 318.5
click at [471, 273] on div "**********" at bounding box center [601, 472] width 780 height 467
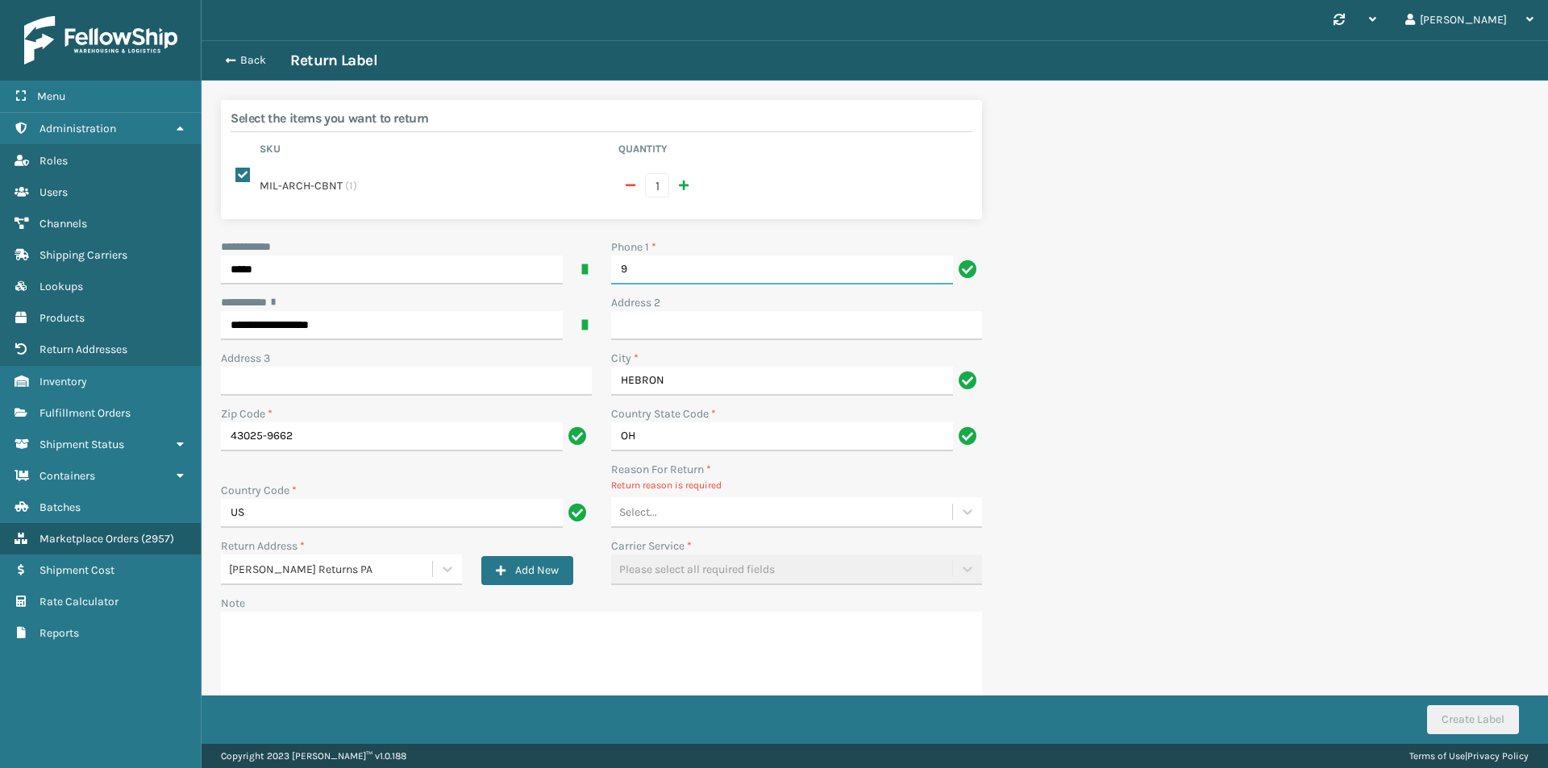
type input "9999999999"
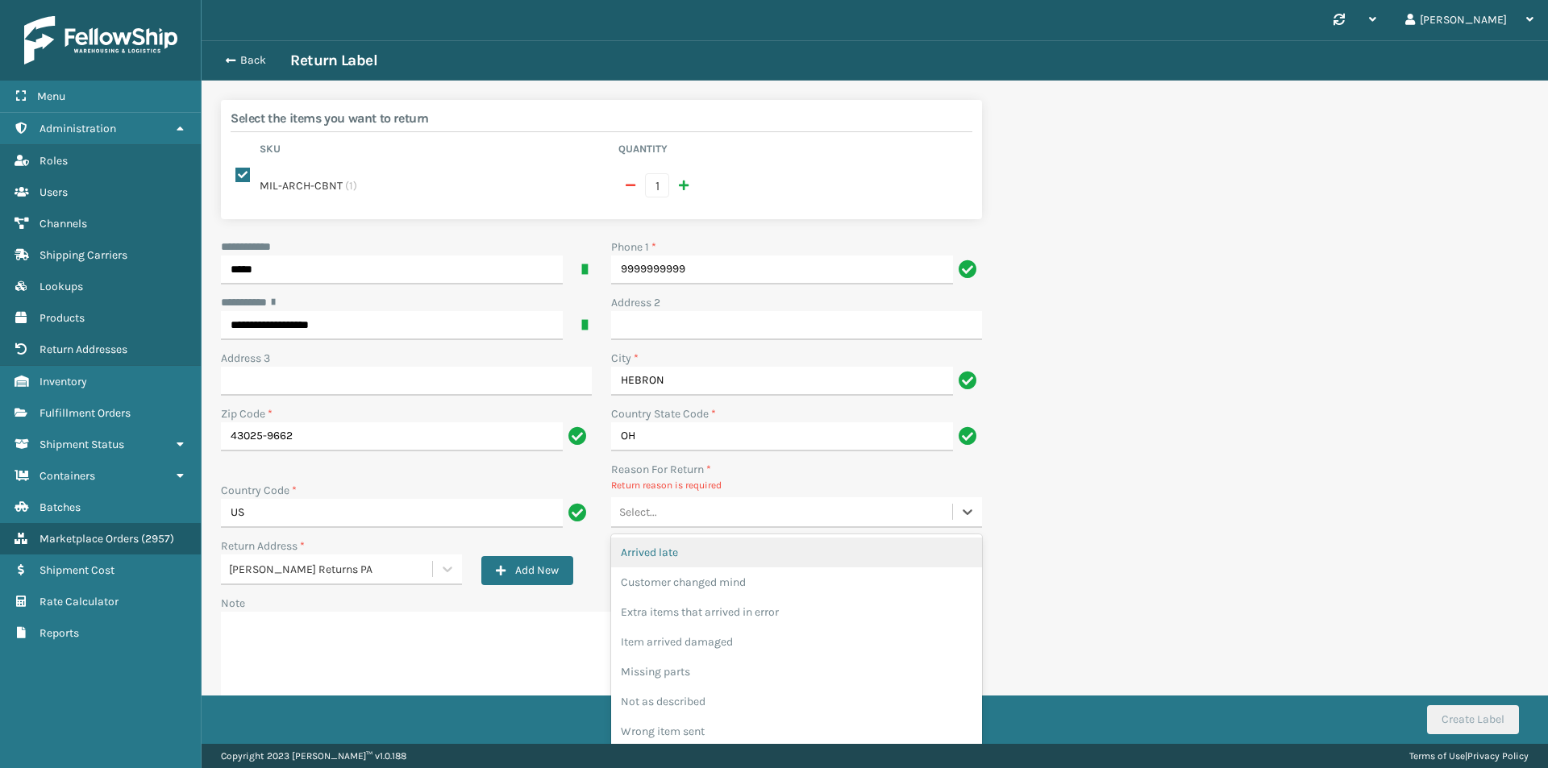
click at [753, 523] on div "Select..." at bounding box center [781, 512] width 341 height 27
click at [754, 573] on div "Customer changed mind" at bounding box center [796, 583] width 371 height 30
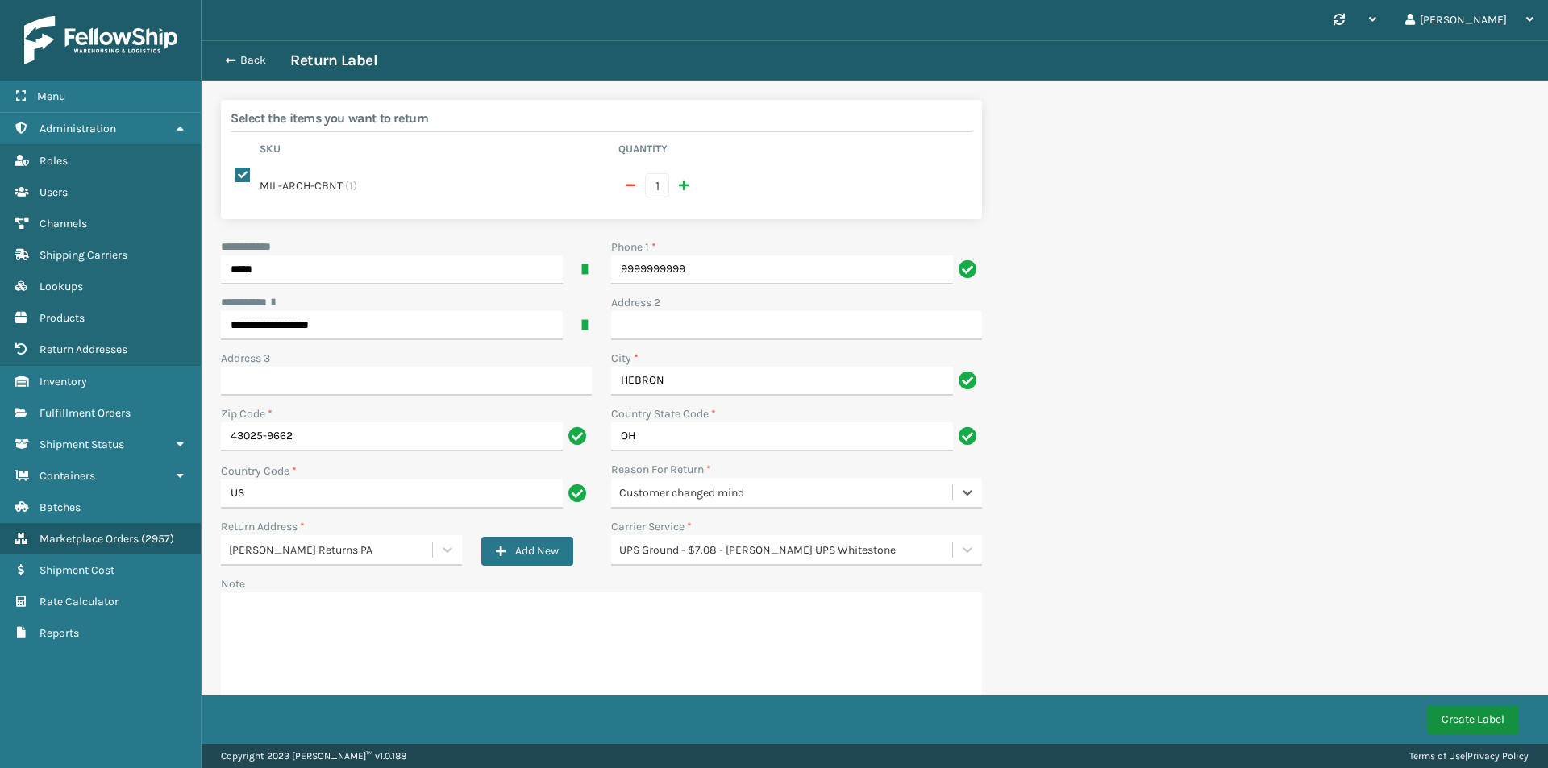
click at [1489, 719] on button "Create Label" at bounding box center [1473, 719] width 92 height 29
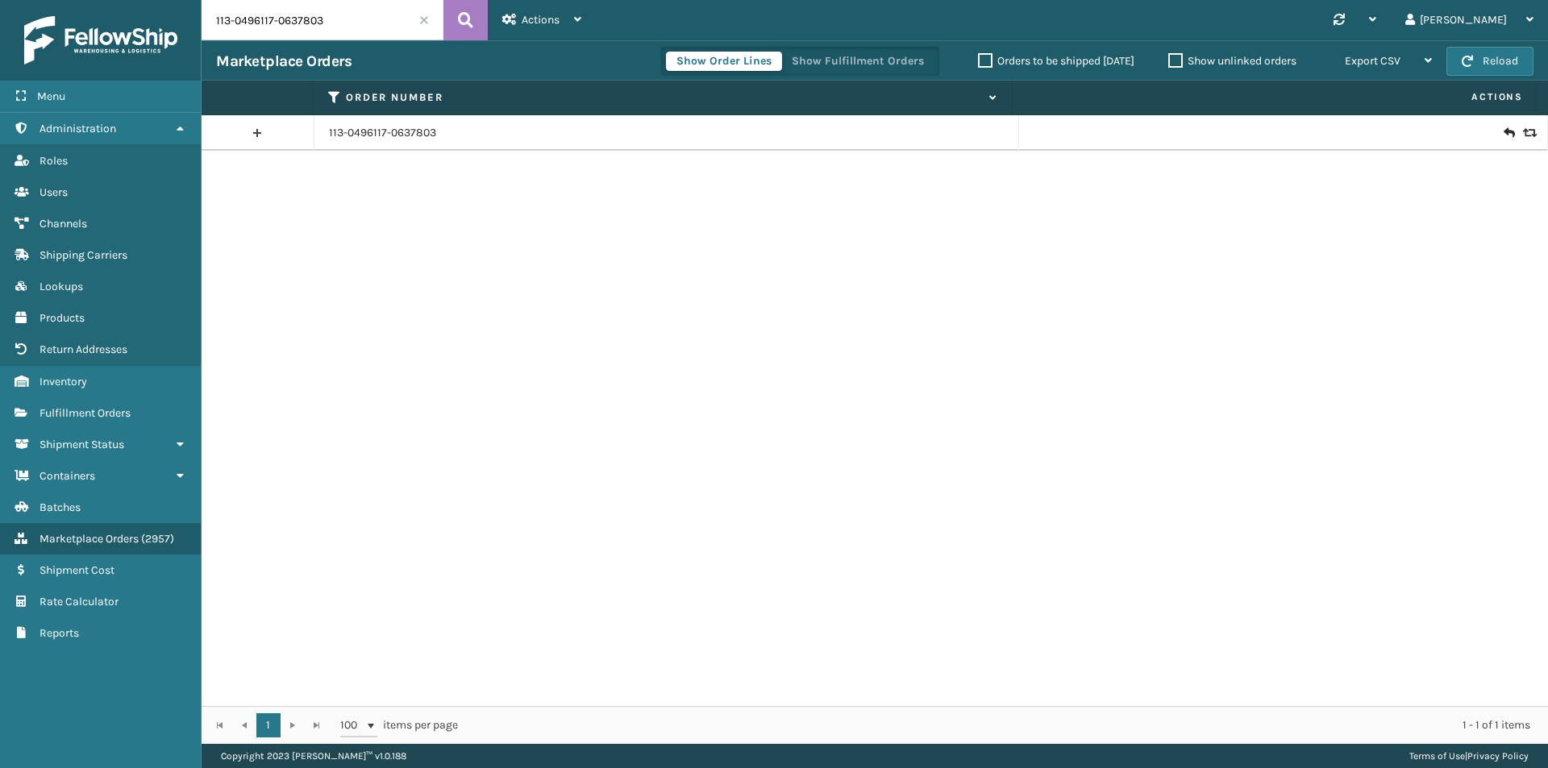
click at [373, 35] on input "113-0496117-0637803" at bounding box center [323, 20] width 242 height 40
drag, startPoint x: 373, startPoint y: 34, endPoint x: 371, endPoint y: 24, distance: 10.0
click at [372, 29] on input "113-0496117-0637803" at bounding box center [323, 20] width 242 height 40
paste input "4-3996090-4432249"
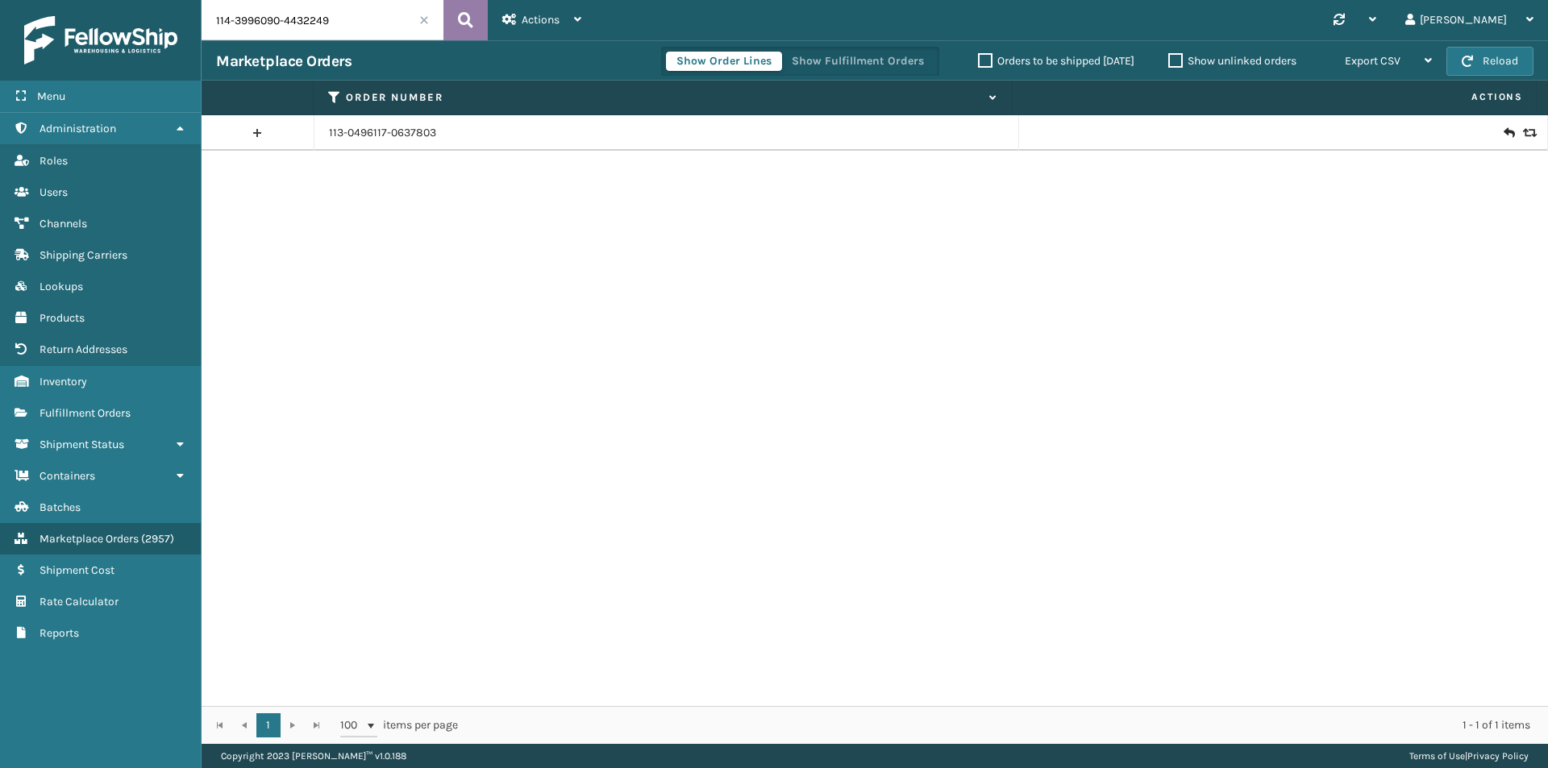
type input "114-3996090-4432249"
click at [480, 19] on button at bounding box center [465, 20] width 44 height 40
click at [1503, 130] on icon at bounding box center [1508, 133] width 10 height 16
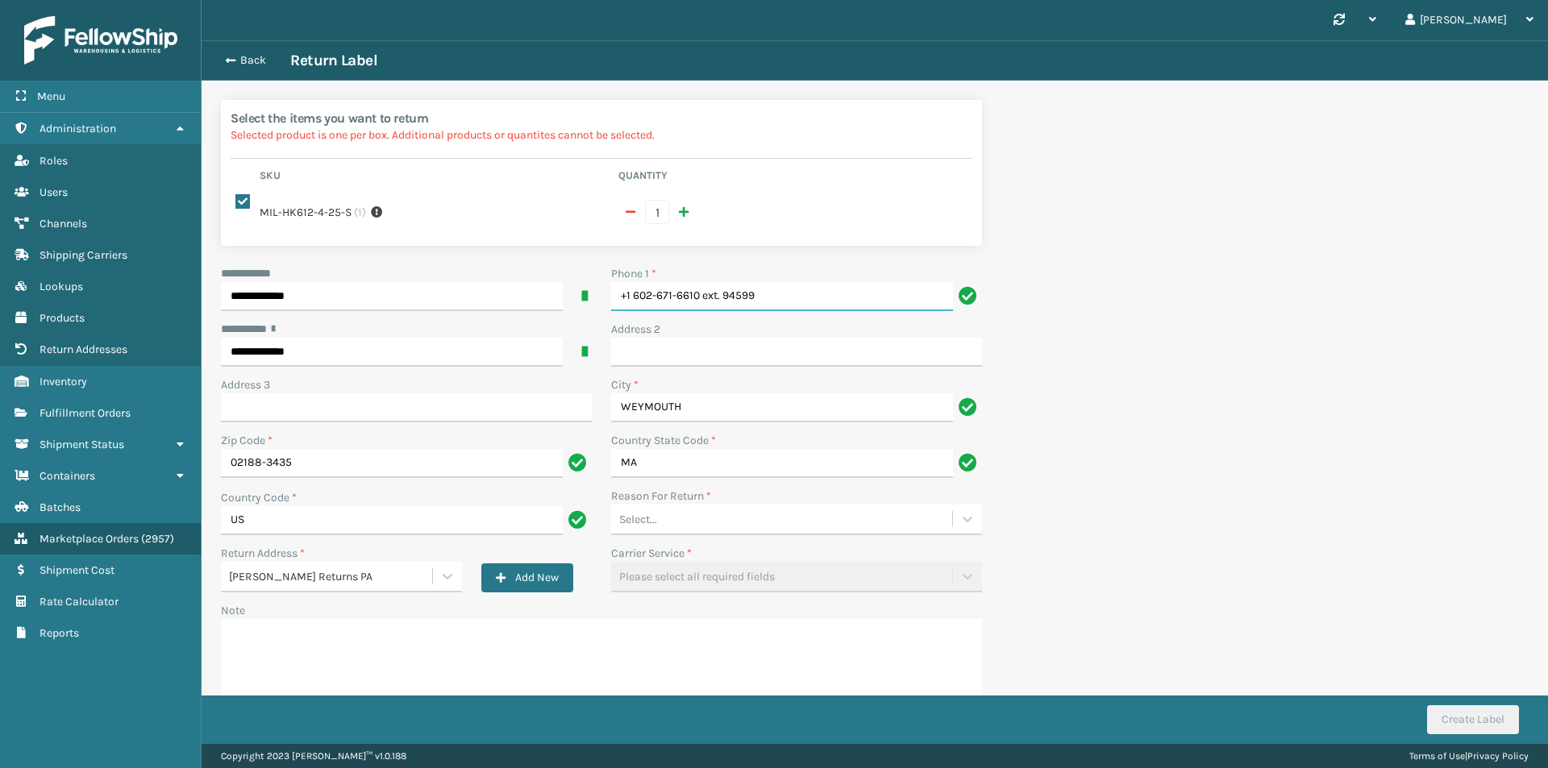
drag, startPoint x: 818, startPoint y: 295, endPoint x: 288, endPoint y: 351, distance: 533.4
click at [288, 351] on div "**********" at bounding box center [601, 498] width 780 height 467
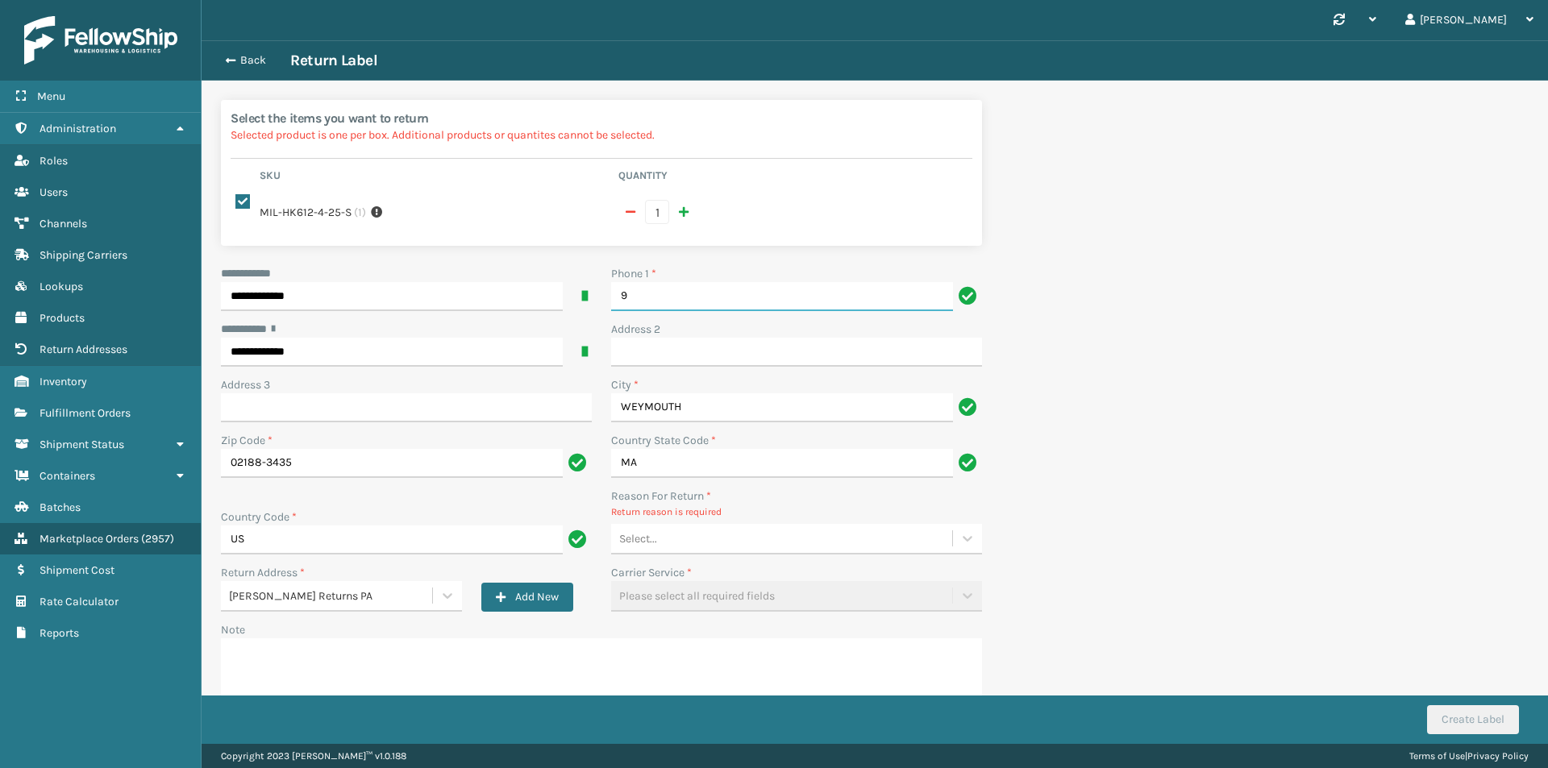
type input "9999999999"
click at [676, 537] on div "Select..." at bounding box center [781, 539] width 341 height 27
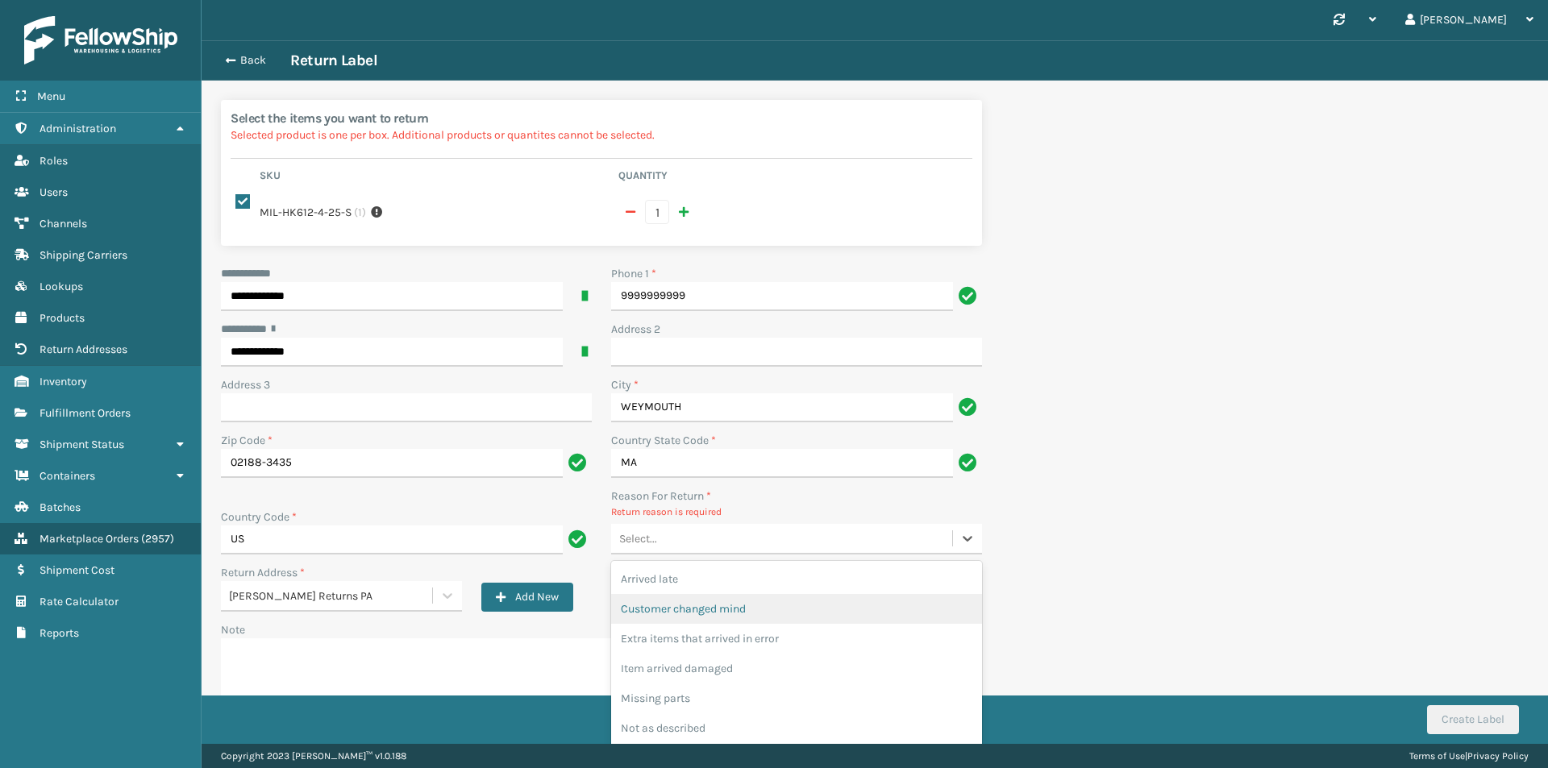
click at [742, 616] on div "Customer changed mind" at bounding box center [796, 609] width 371 height 30
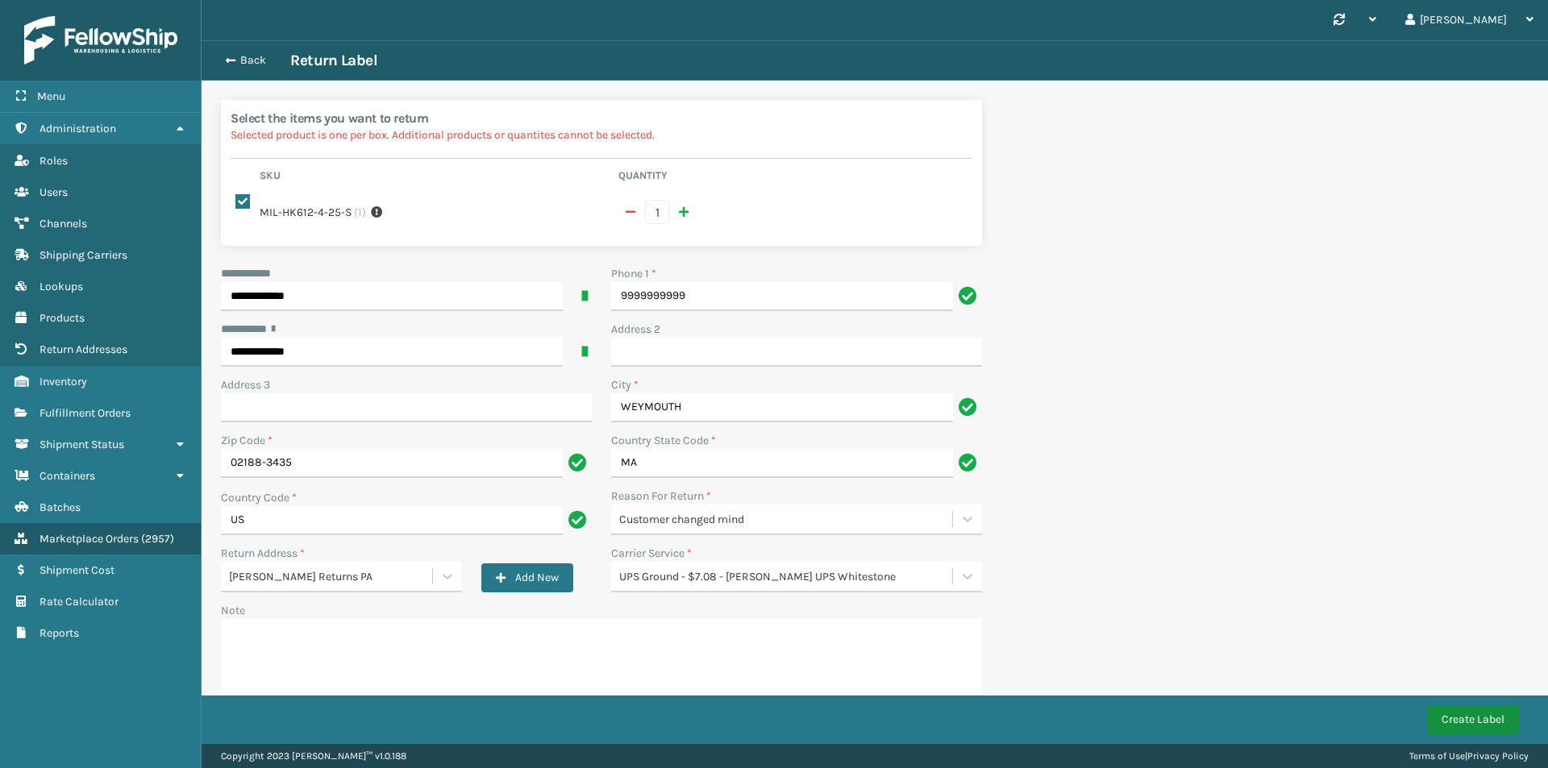
click at [1474, 725] on button "Create Label" at bounding box center [1473, 719] width 92 height 29
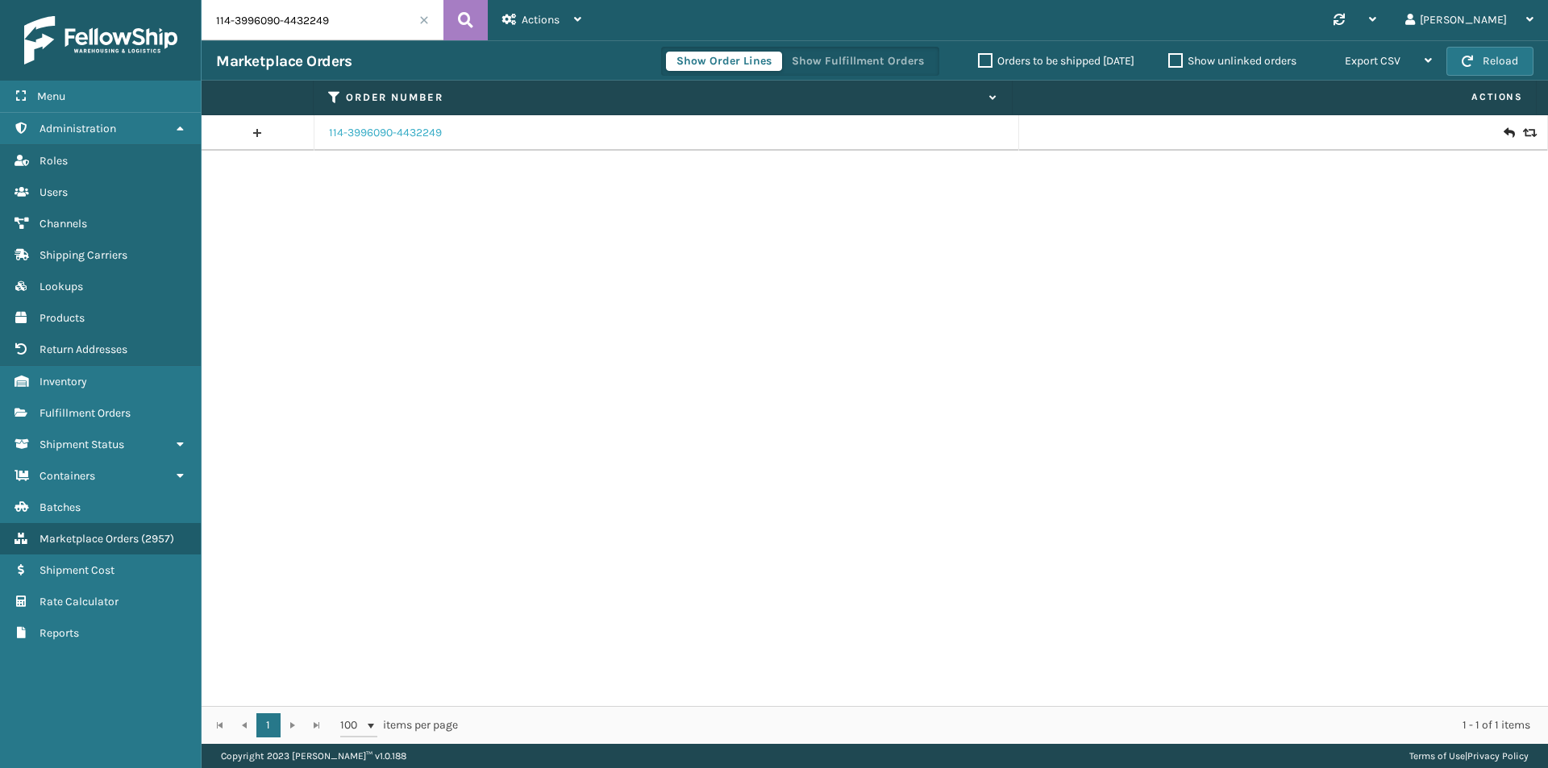
click at [414, 128] on link "114-3996090-4432249" at bounding box center [385, 133] width 113 height 16
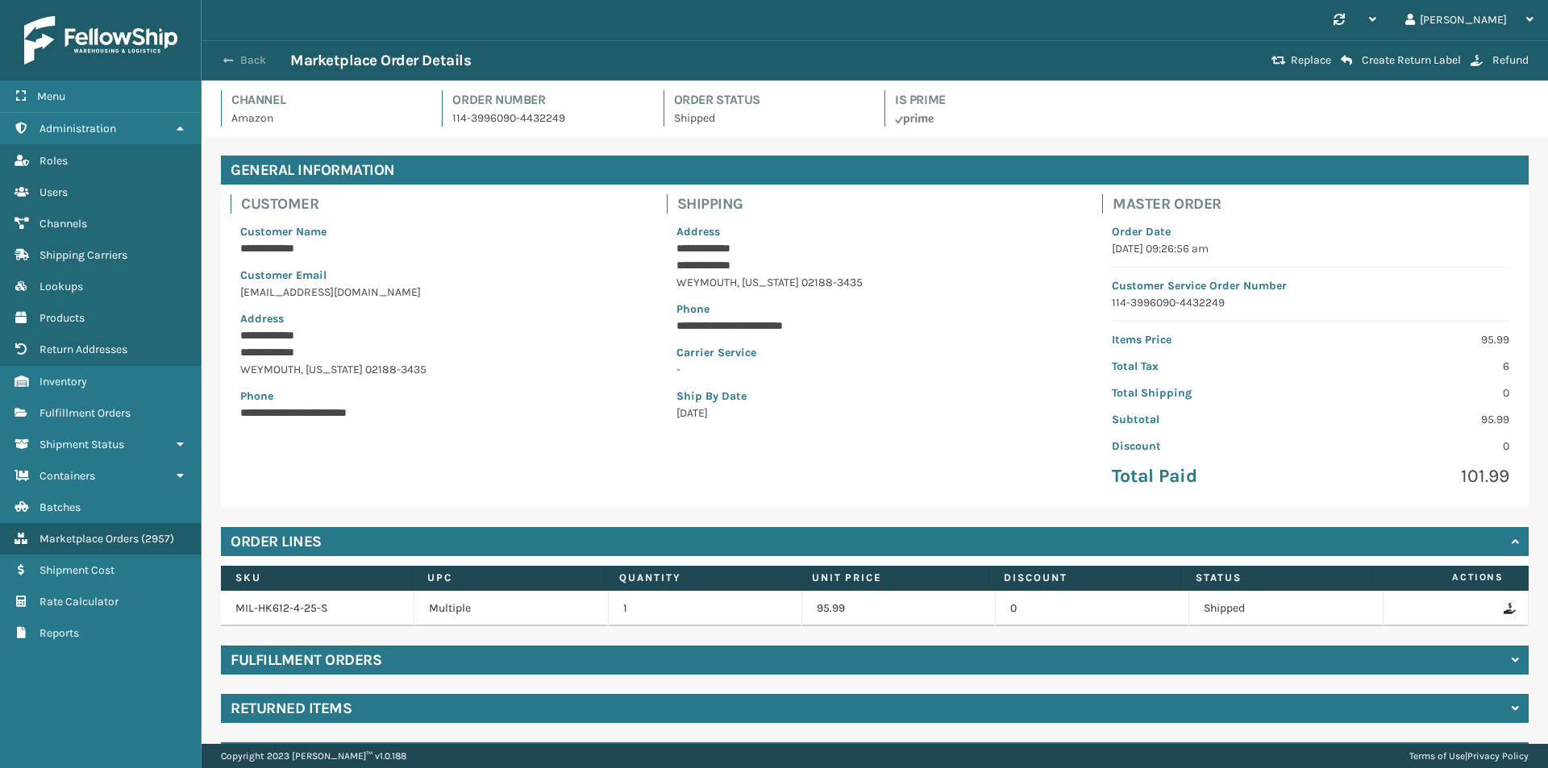
click at [240, 56] on button "Back" at bounding box center [253, 60] width 74 height 15
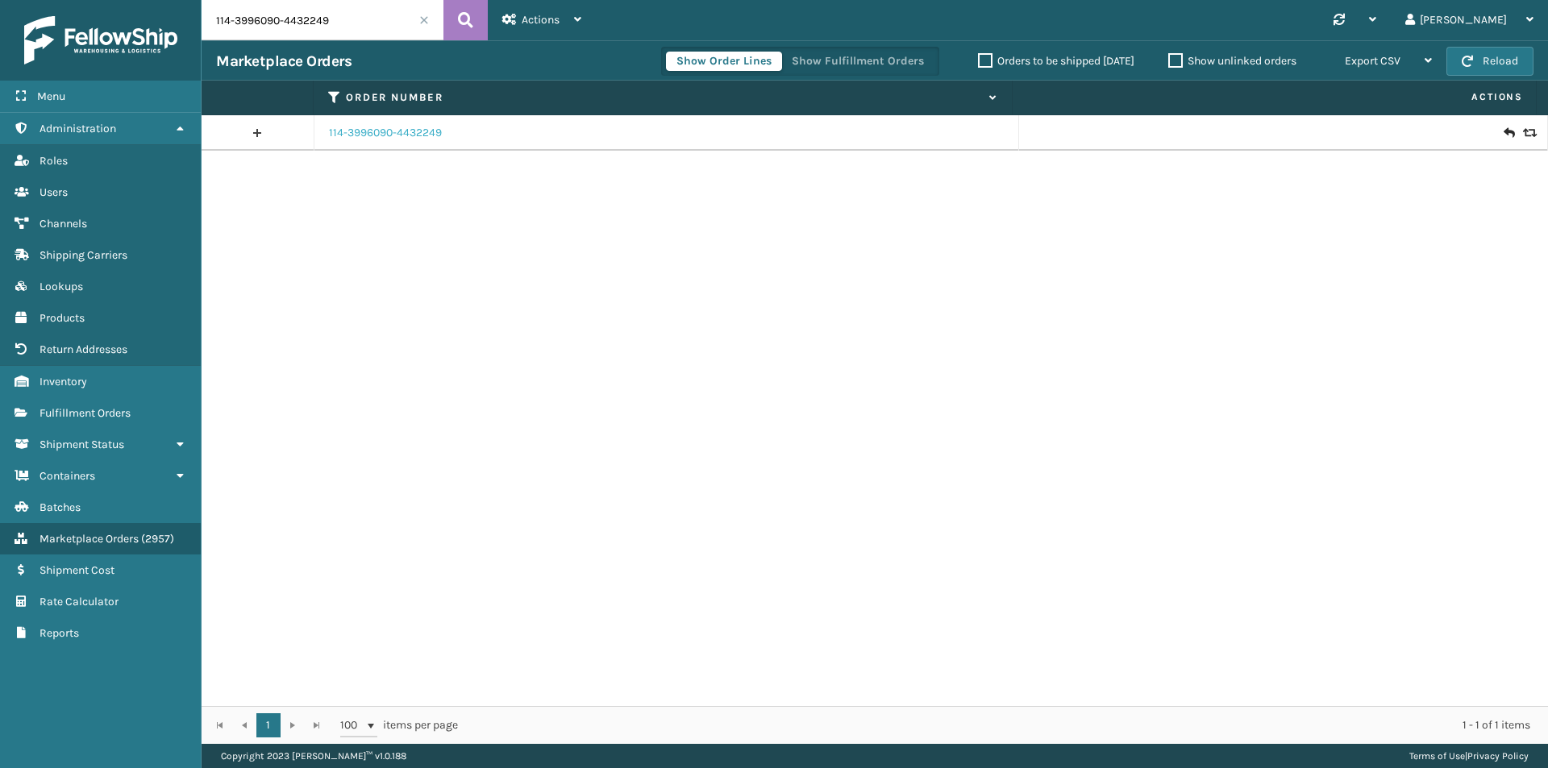
click at [412, 126] on link "114-3996090-4432249" at bounding box center [385, 133] width 113 height 16
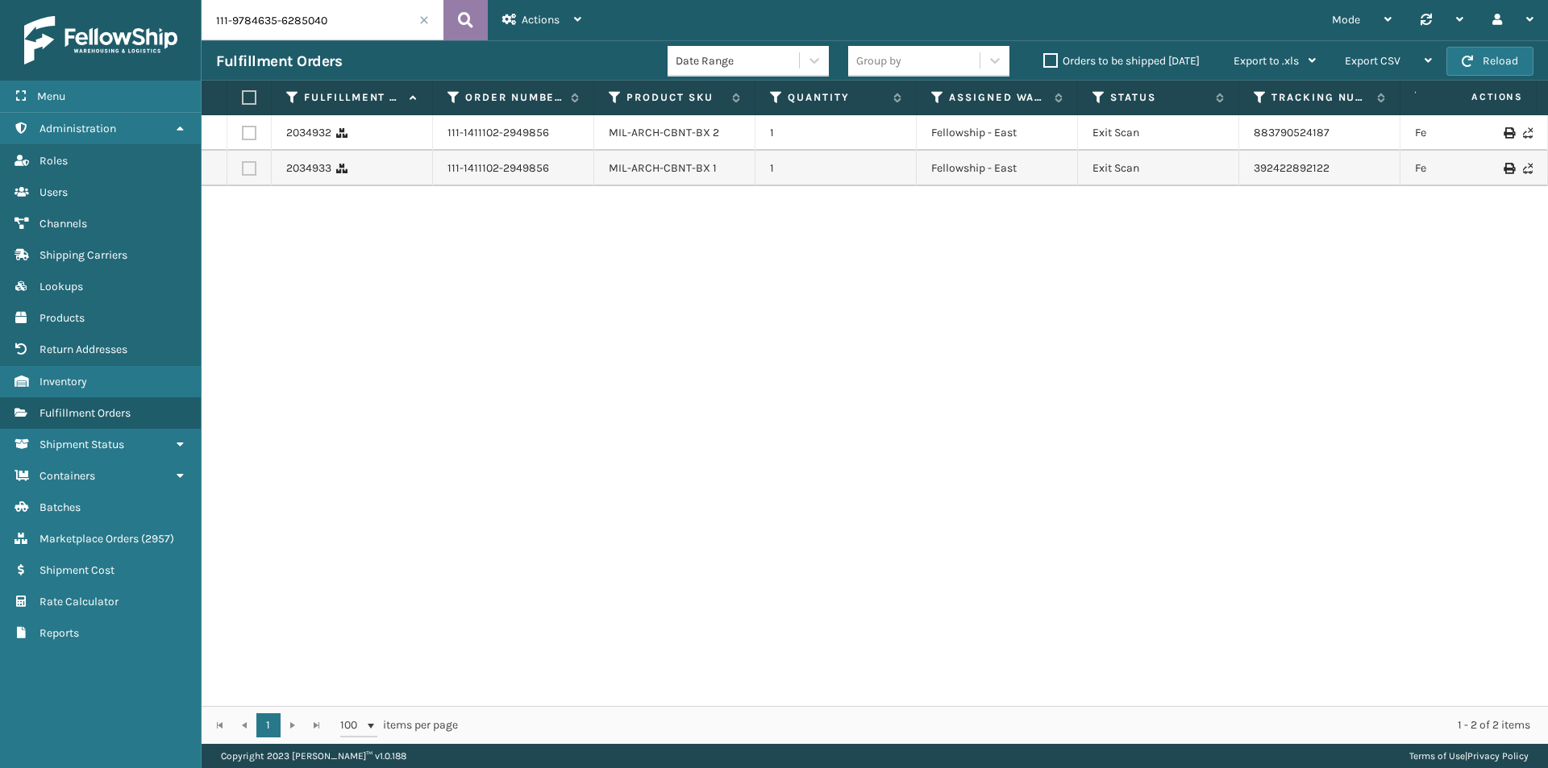
type input "111-9784635-6285040"
click at [478, 17] on button at bounding box center [465, 20] width 44 height 40
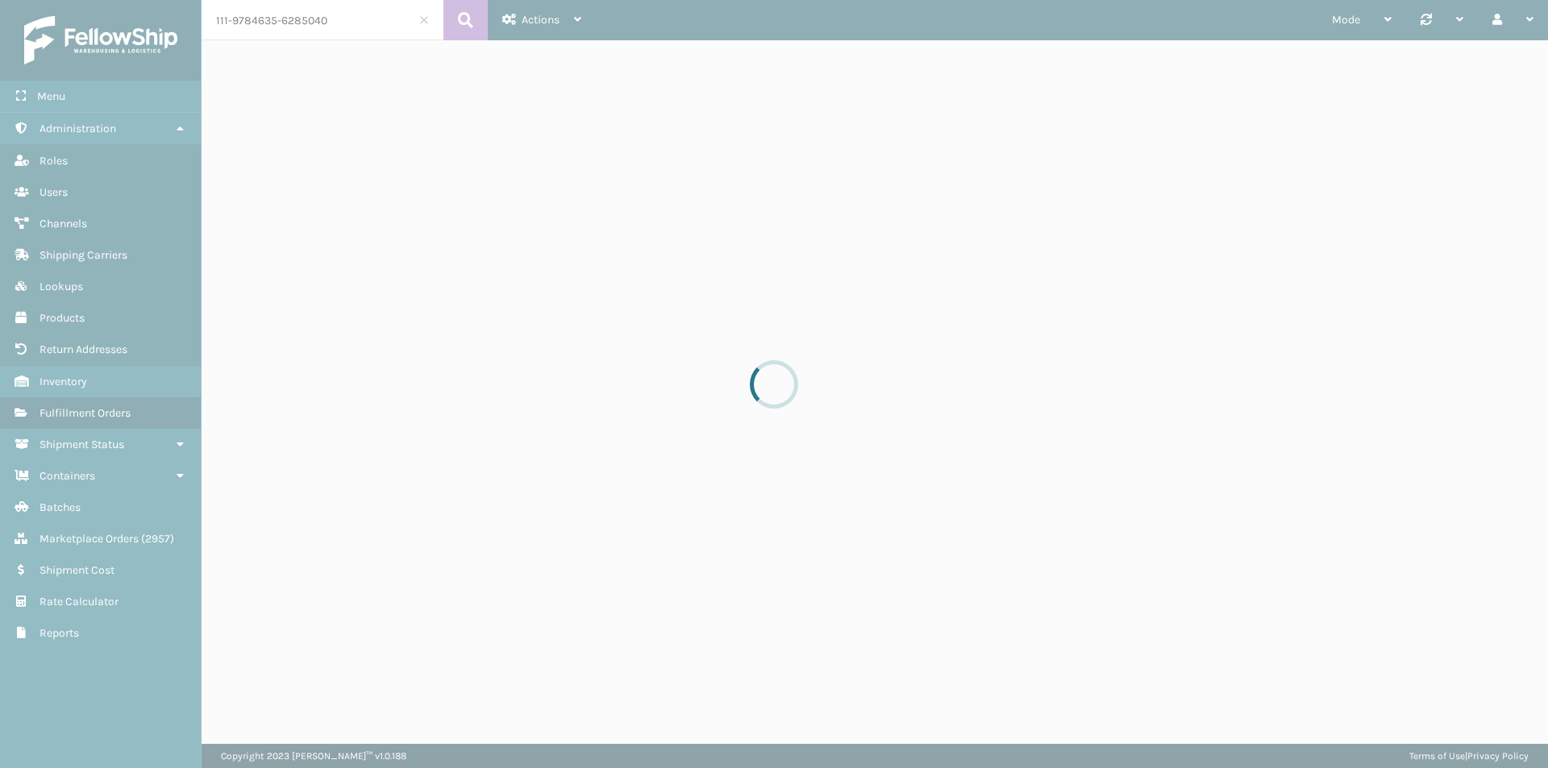
click at [341, 5] on div at bounding box center [774, 384] width 1548 height 768
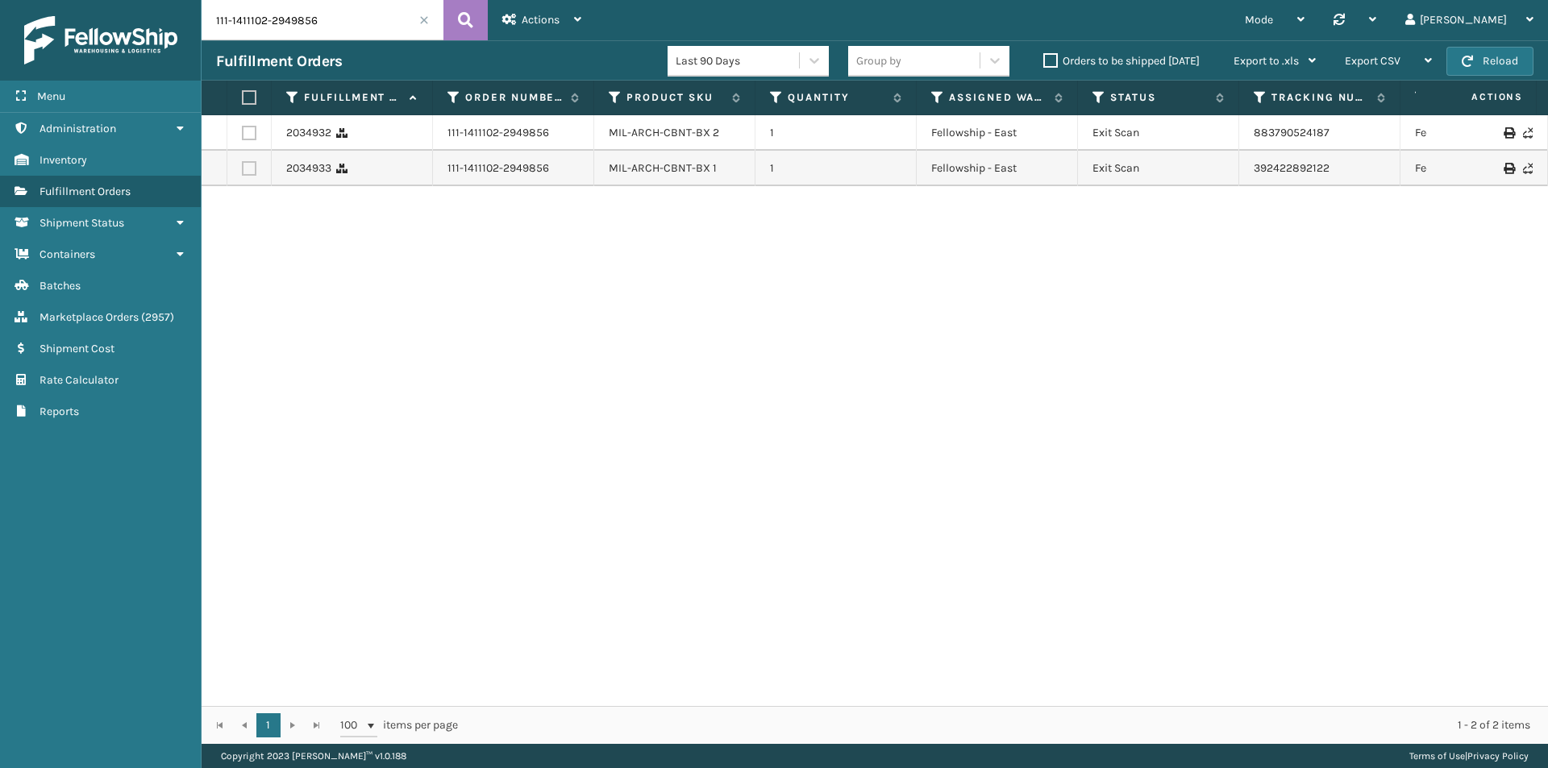
click at [308, 25] on input "111-1411102-2949856" at bounding box center [323, 20] width 242 height 40
paste input "9784635-6285040"
click at [449, 20] on button at bounding box center [465, 20] width 44 height 40
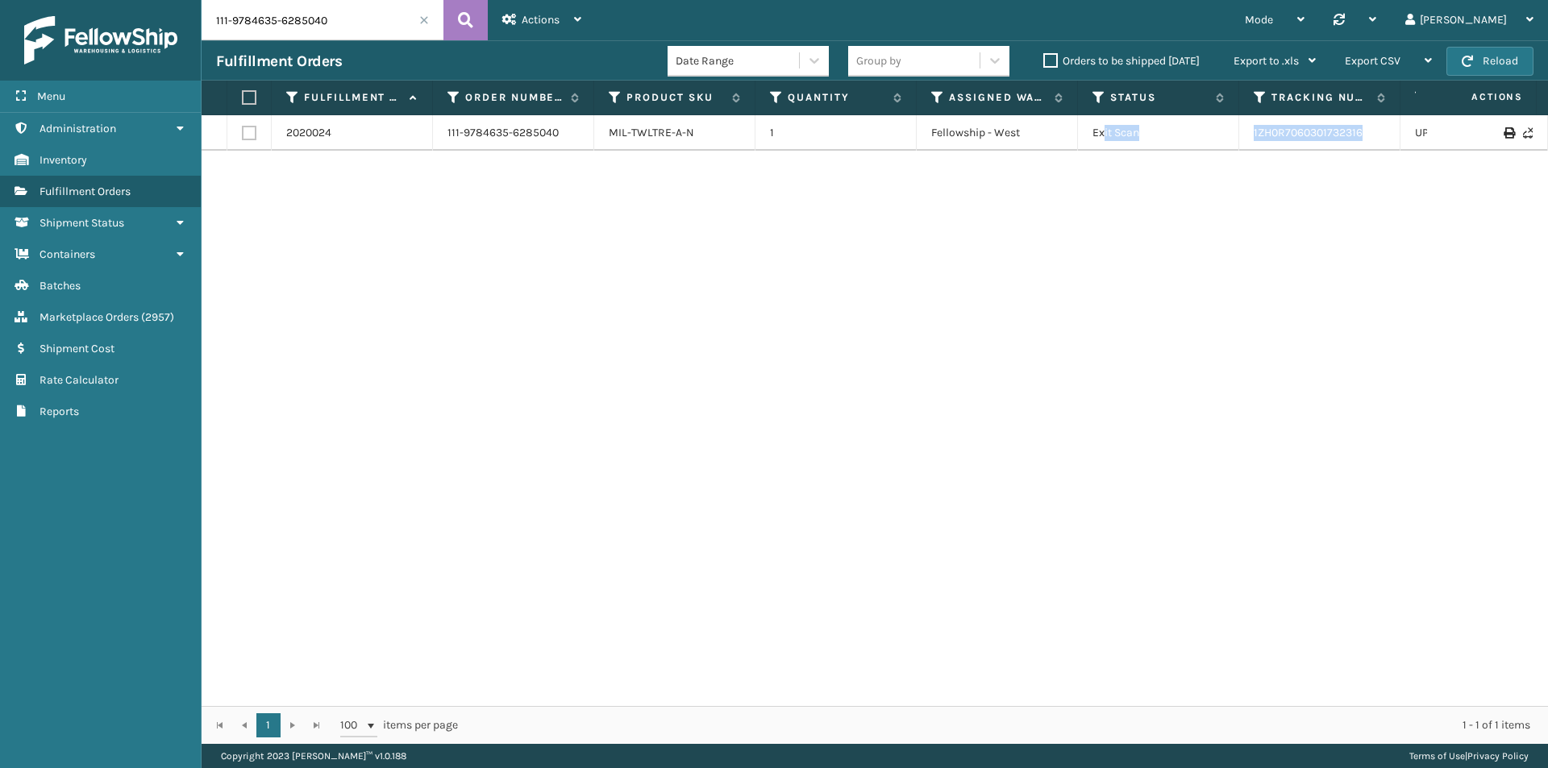
drag, startPoint x: 1386, startPoint y: 142, endPoint x: 1104, endPoint y: 142, distance: 281.3
click at [1104, 142] on tr "2020024 111-9784635-6285040 MIL-TWLTRE-A-N 1 Fellowship - West Exit Scan 1ZH0R7…" at bounding box center [1103, 132] width 1803 height 35
click at [1245, 127] on td "1ZH0R7060301732316" at bounding box center [1319, 132] width 161 height 35
drag, startPoint x: 1245, startPoint y: 127, endPoint x: 1405, endPoint y: 132, distance: 159.7
click at [1405, 132] on tr "2020024 111-9784635-6285040 MIL-TWLTRE-A-N 1 Fellowship - West Exit Scan 1ZH0R7…" at bounding box center [1103, 132] width 1803 height 35
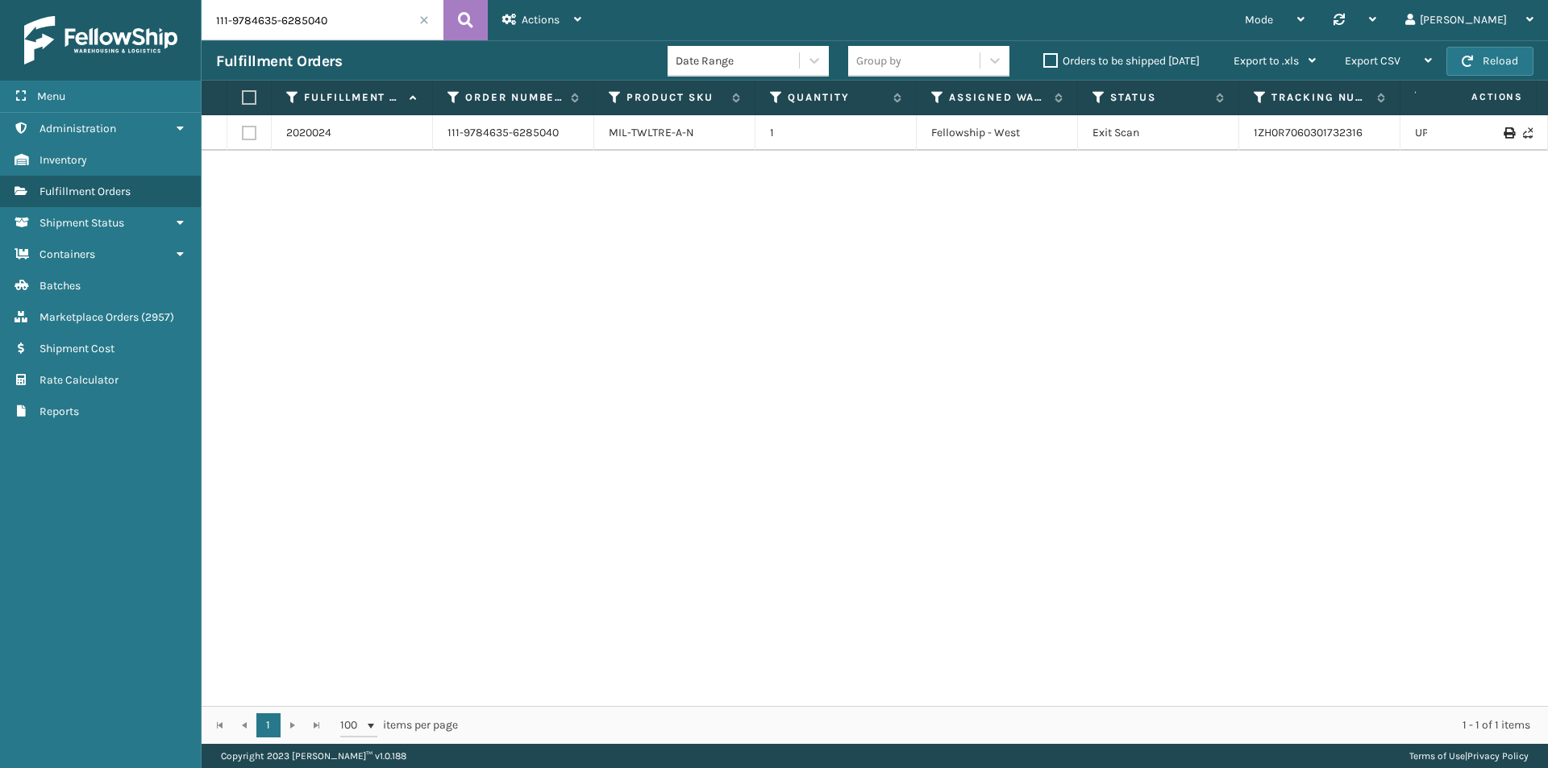
click at [347, 23] on input "111-9784635-6285040" at bounding box center [323, 20] width 242 height 40
paste input "2-1759323-9485053"
click at [468, 23] on icon at bounding box center [465, 20] width 15 height 24
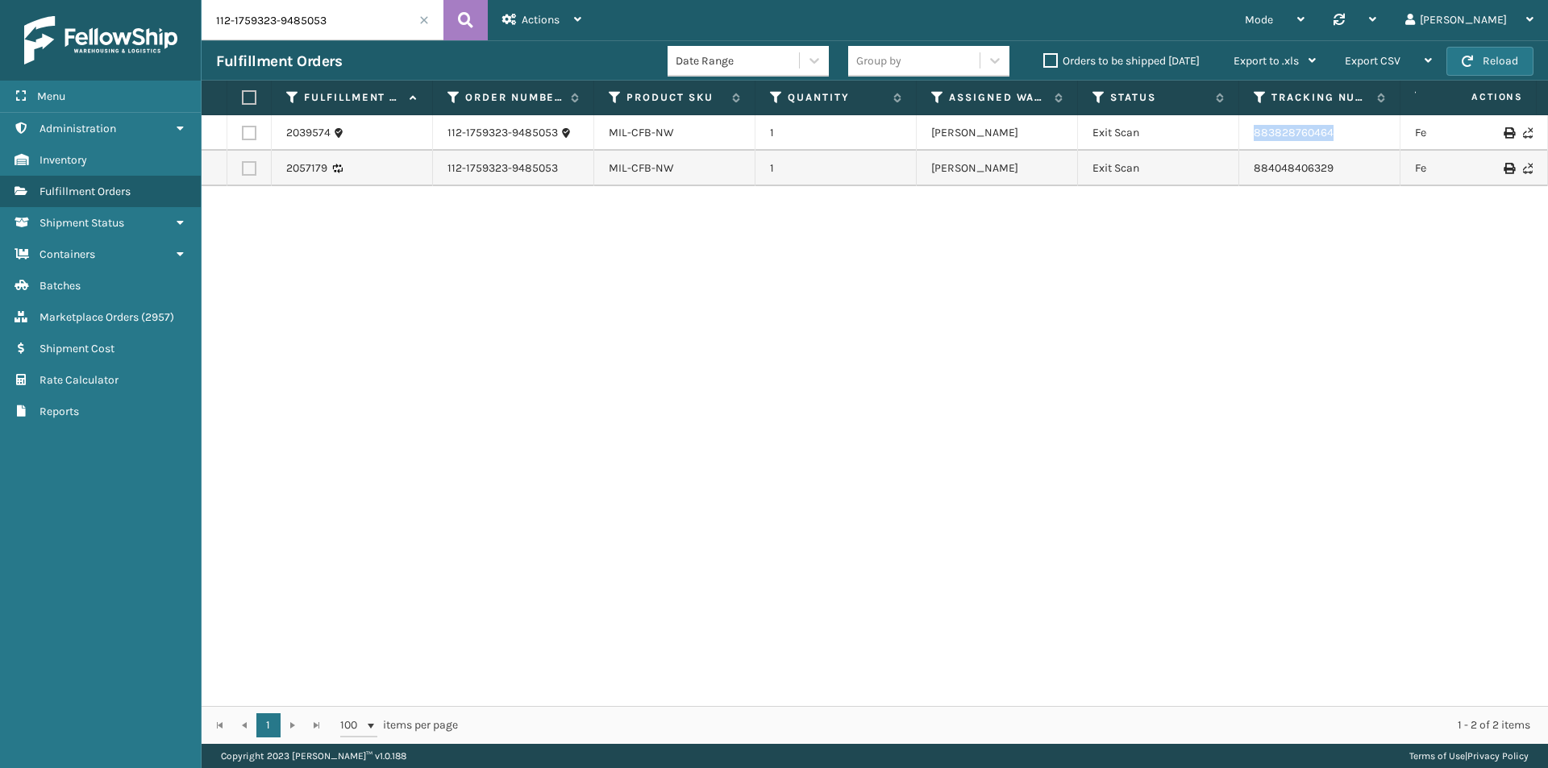
drag, startPoint x: 1363, startPoint y: 141, endPoint x: 1238, endPoint y: 138, distance: 125.0
click at [1238, 138] on tr "2039574 112-1759323-9485053 MIL-CFB-NW 1 Milliard LV Exit Scan 883828760464 Fed…" at bounding box center [1103, 132] width 1803 height 35
copy tr "883828760464"
drag, startPoint x: 1359, startPoint y: 168, endPoint x: 1199, endPoint y: 187, distance: 161.5
click at [1200, 187] on div "2039574 112-1759323-9485053 MIL-CFB-NW 1 Milliard LV Exit Scan 883828760464 Fed…" at bounding box center [875, 410] width 1346 height 591
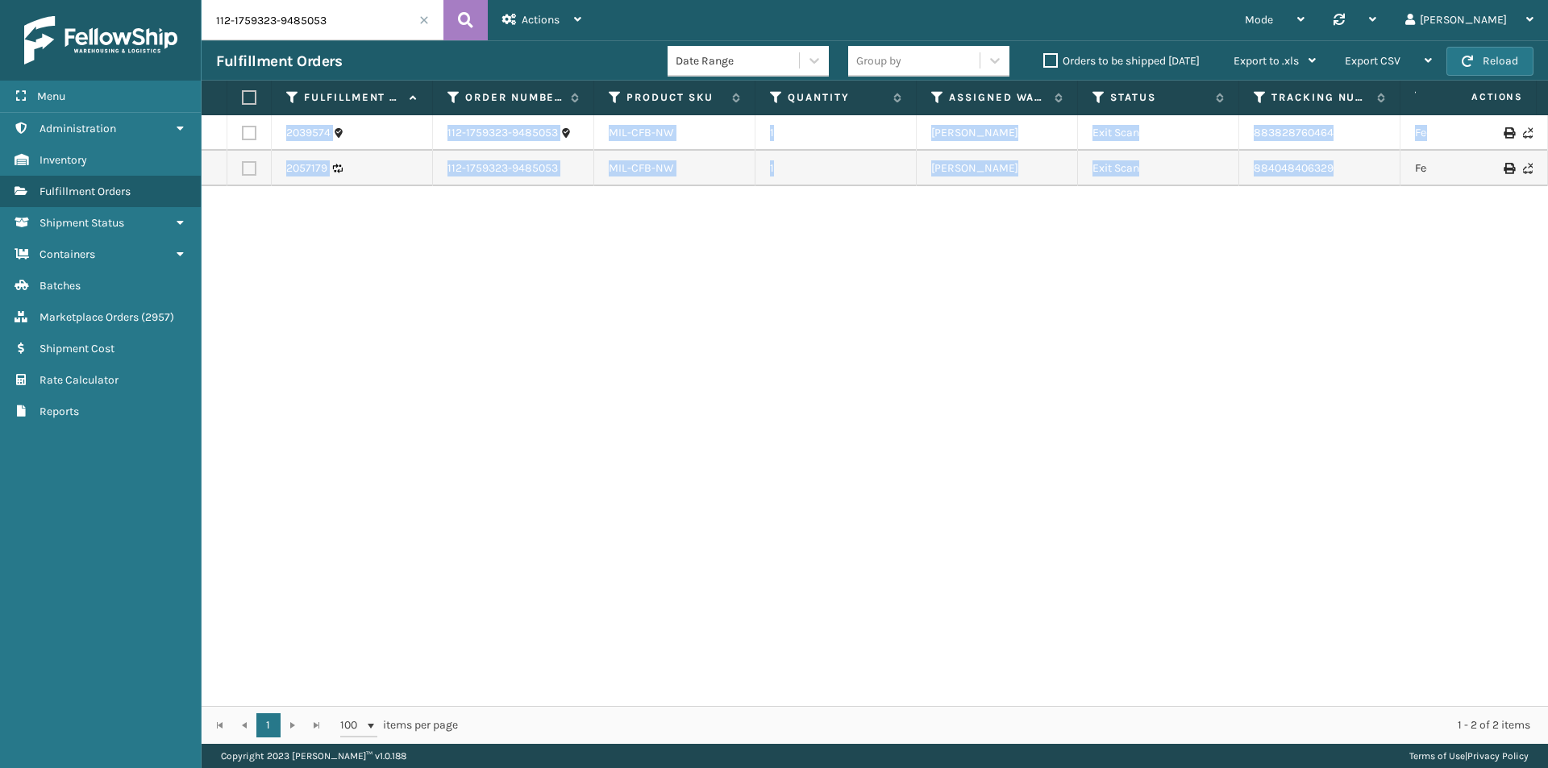
copy table "2039574 112-1759323-9485053 MIL-CFB-NW 1 Milliard LV Exit Scan 883828760464 Fed…"
drag, startPoint x: 1237, startPoint y: 160, endPoint x: 1364, endPoint y: 164, distance: 126.7
click at [1364, 164] on tr "2057179 112-1759323-9485053 MIL-CFB-NW 1 Milliard LV Exit Scan 884048406329 Fed…" at bounding box center [1103, 168] width 1803 height 35
copy tr "884048406329"
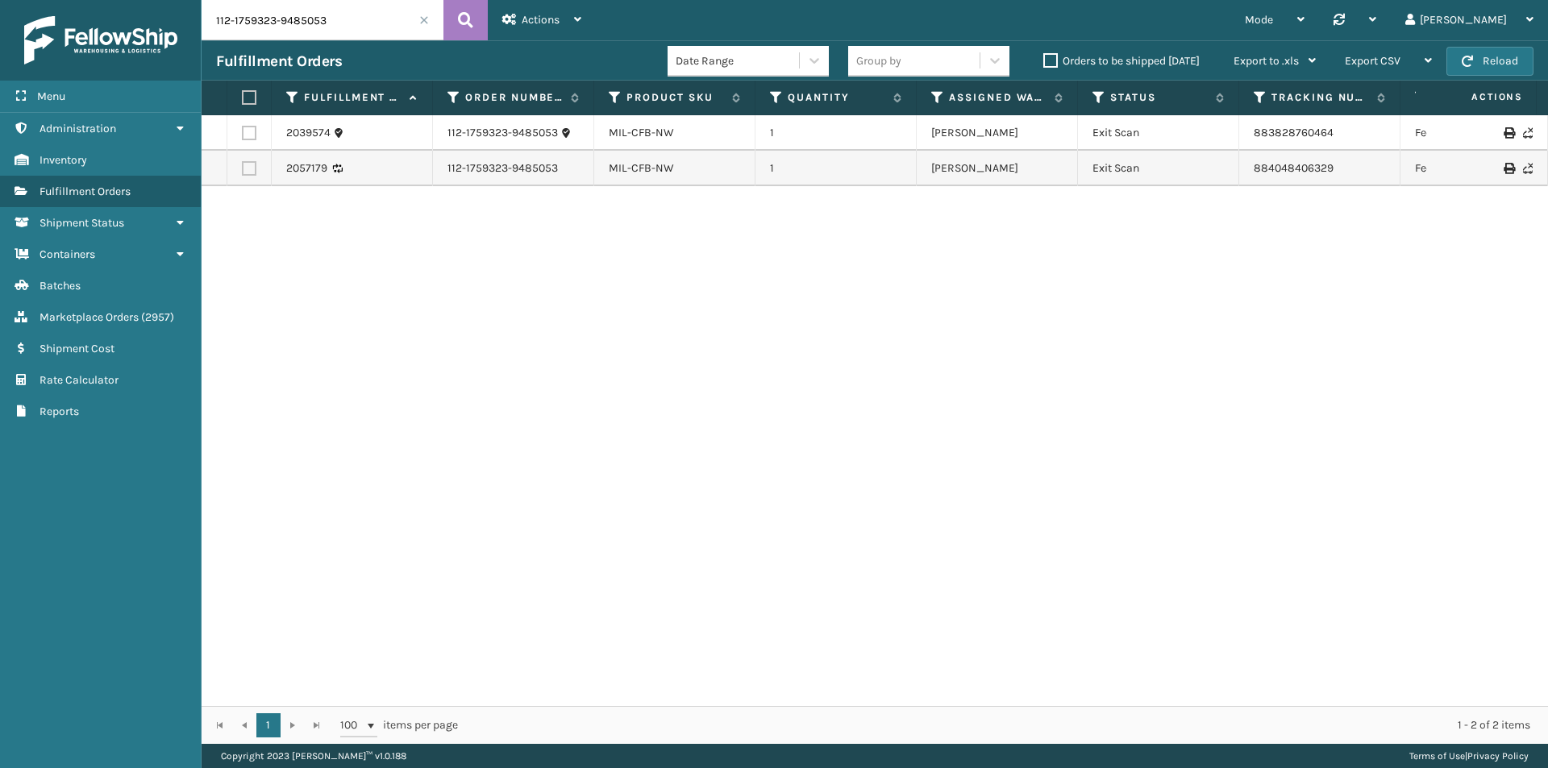
click at [331, 40] on div "Fulfillment Orders Date Range Group by Orders to be shipped today Export to .xl…" at bounding box center [875, 60] width 1346 height 40
click at [335, 25] on input "112-1759323-9485053" at bounding box center [323, 20] width 242 height 40
paste input "4004748-7373847"
click at [460, 24] on icon at bounding box center [465, 20] width 15 height 24
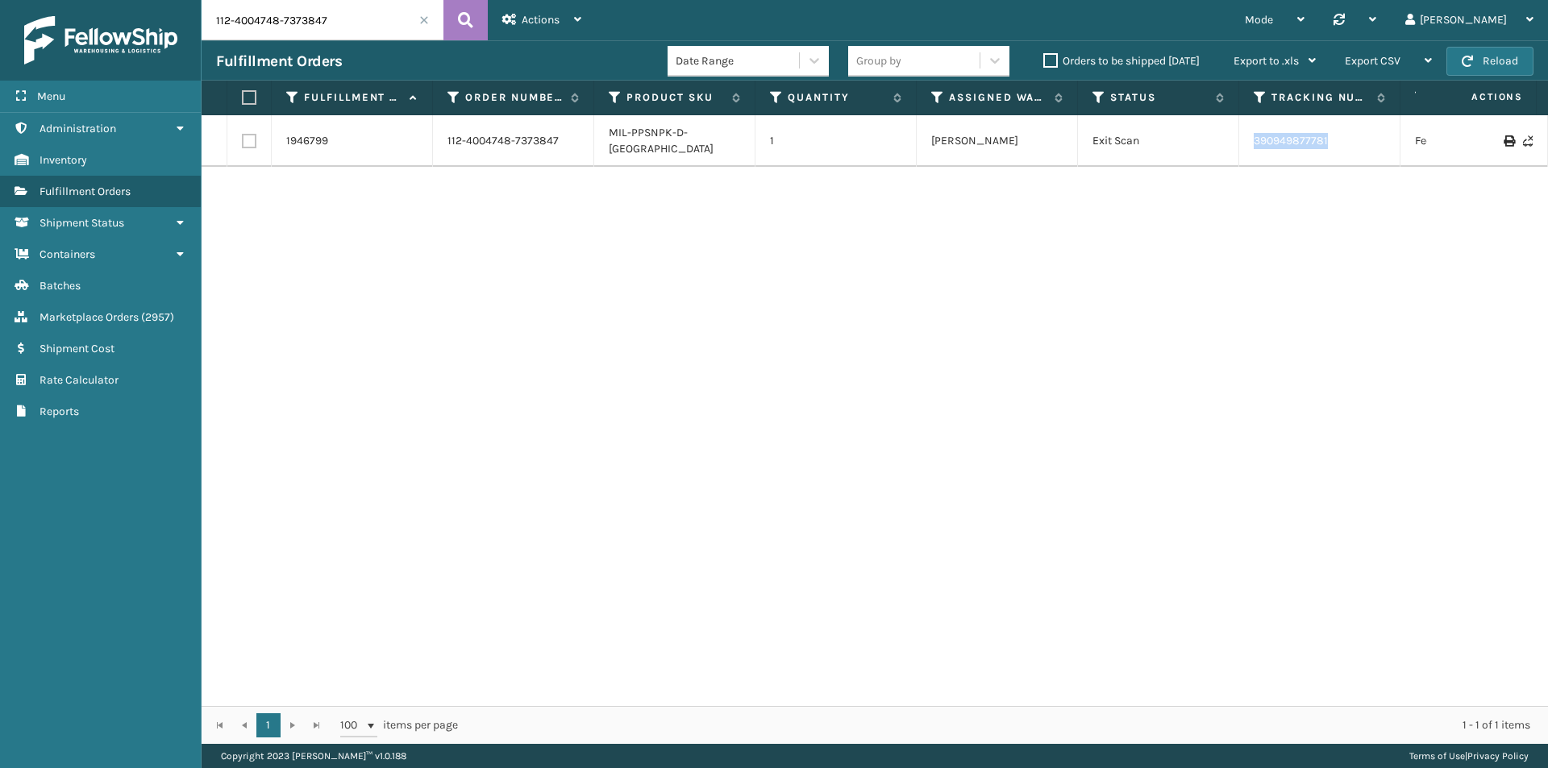
drag, startPoint x: 1348, startPoint y: 139, endPoint x: 1255, endPoint y: 135, distance: 92.8
click at [1255, 135] on td "390949877781" at bounding box center [1319, 141] width 161 height 52
copy link "390949877781"
click at [318, 25] on input "112-4004748-7373847" at bounding box center [323, 20] width 242 height 40
paste input "3-0496117-0637803"
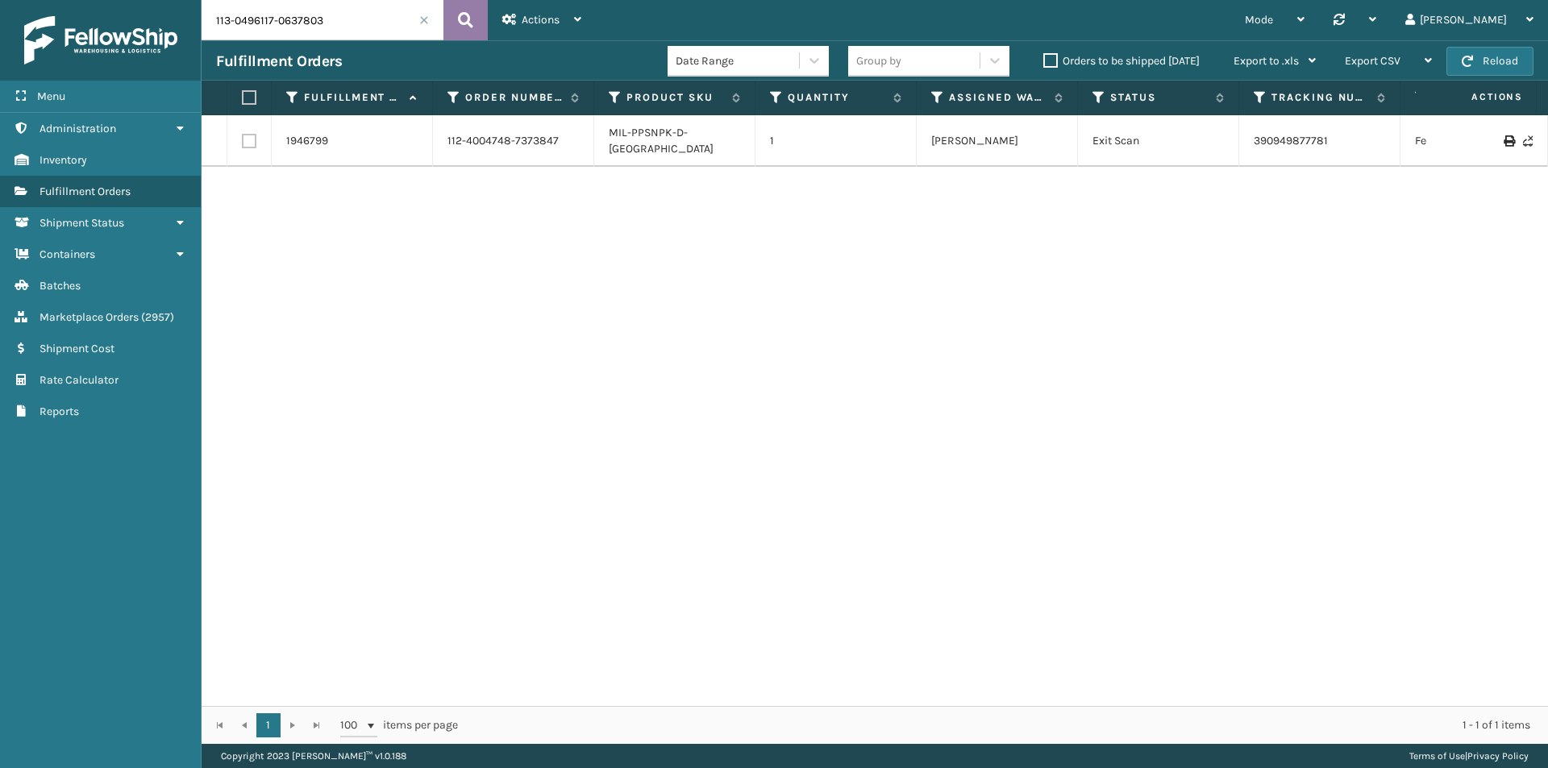
click at [460, 23] on icon at bounding box center [465, 20] width 15 height 24
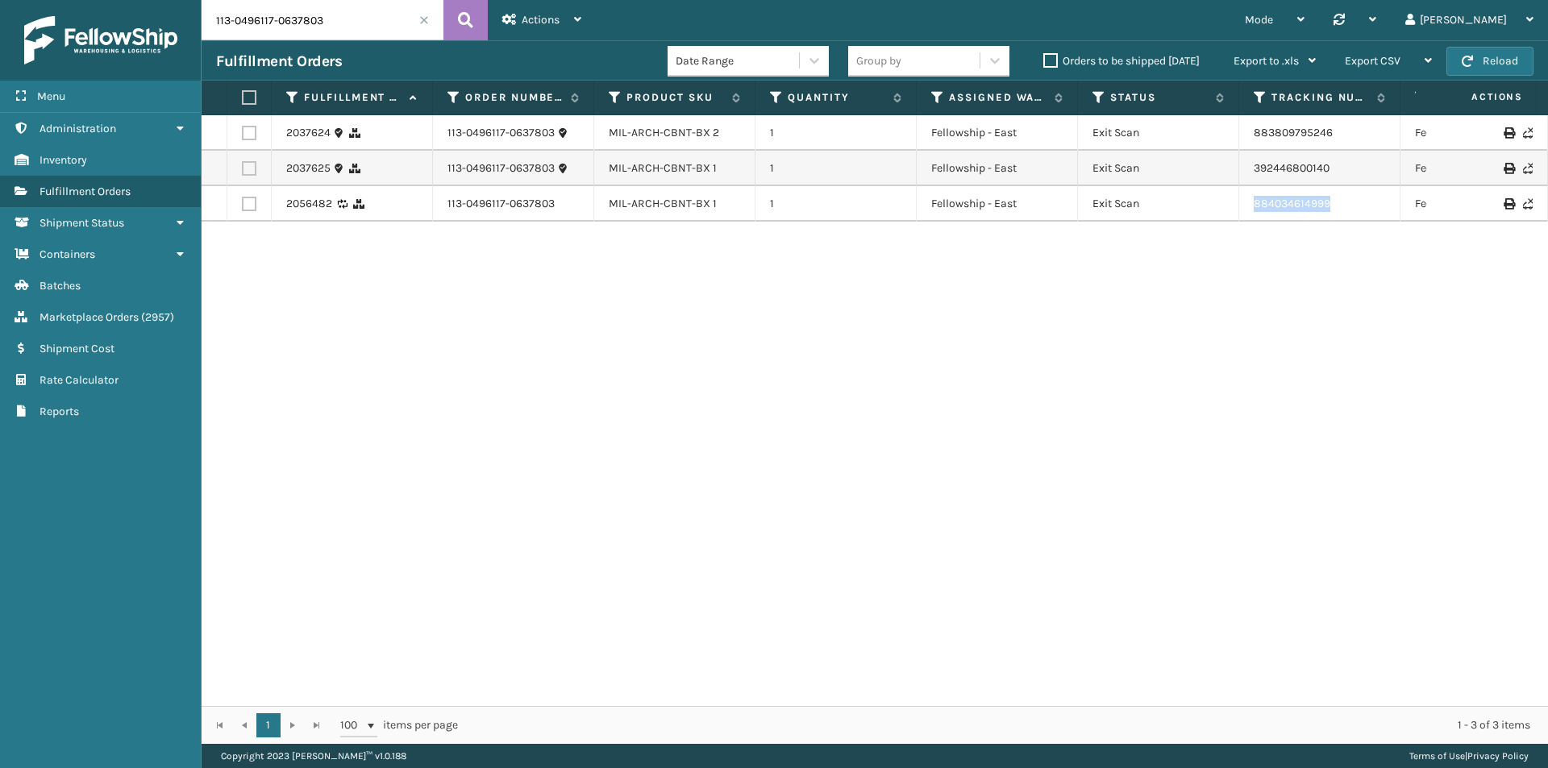
drag, startPoint x: 1307, startPoint y: 207, endPoint x: 1173, endPoint y: 211, distance: 133.9
click at [1173, 211] on tr "2056482 113-0496117-0637803 MIL-ARCH-CBNT-BX 1 1 Fellowship - East Exit Scan 88…" at bounding box center [1103, 203] width 1803 height 35
copy tr "884034614999"
click at [303, 1] on input "113-0496117-0637803" at bounding box center [323, 20] width 242 height 40
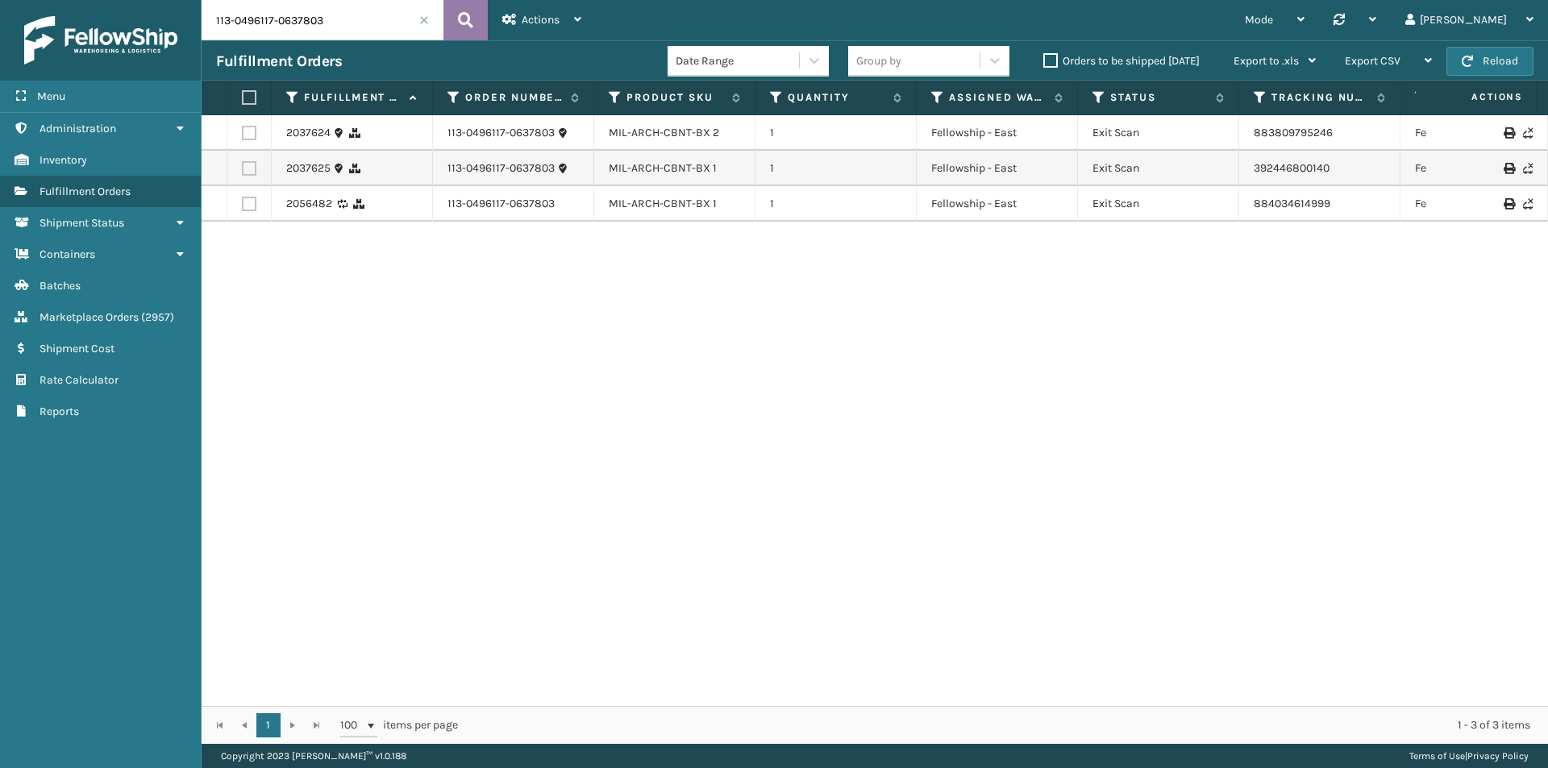
paste input "1-7897158-9842668"
click at [461, 17] on icon at bounding box center [465, 20] width 15 height 24
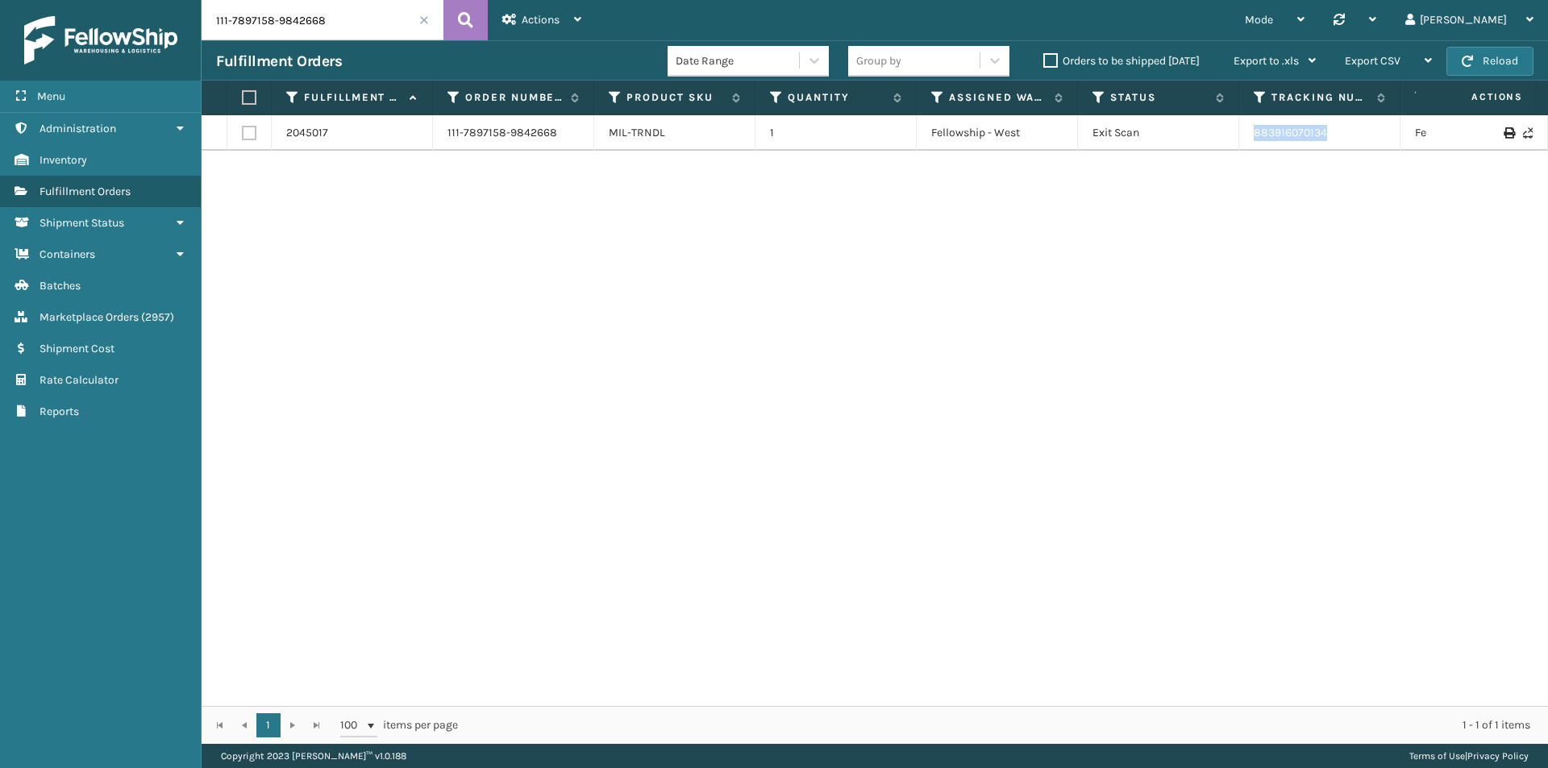
drag, startPoint x: 1365, startPoint y: 138, endPoint x: 1216, endPoint y: 144, distance: 148.5
click at [1216, 144] on tr "2045017 111-7897158-9842668 MIL-TRNDL 1 Fellowship - West Exit Scan 88391607013…" at bounding box center [1103, 132] width 1803 height 35
copy tr "883916070134"
click at [322, 19] on input "111-7897158-9842668" at bounding box center [323, 20] width 242 height 40
click at [323, 19] on input "111-7897158-9842668" at bounding box center [323, 20] width 242 height 40
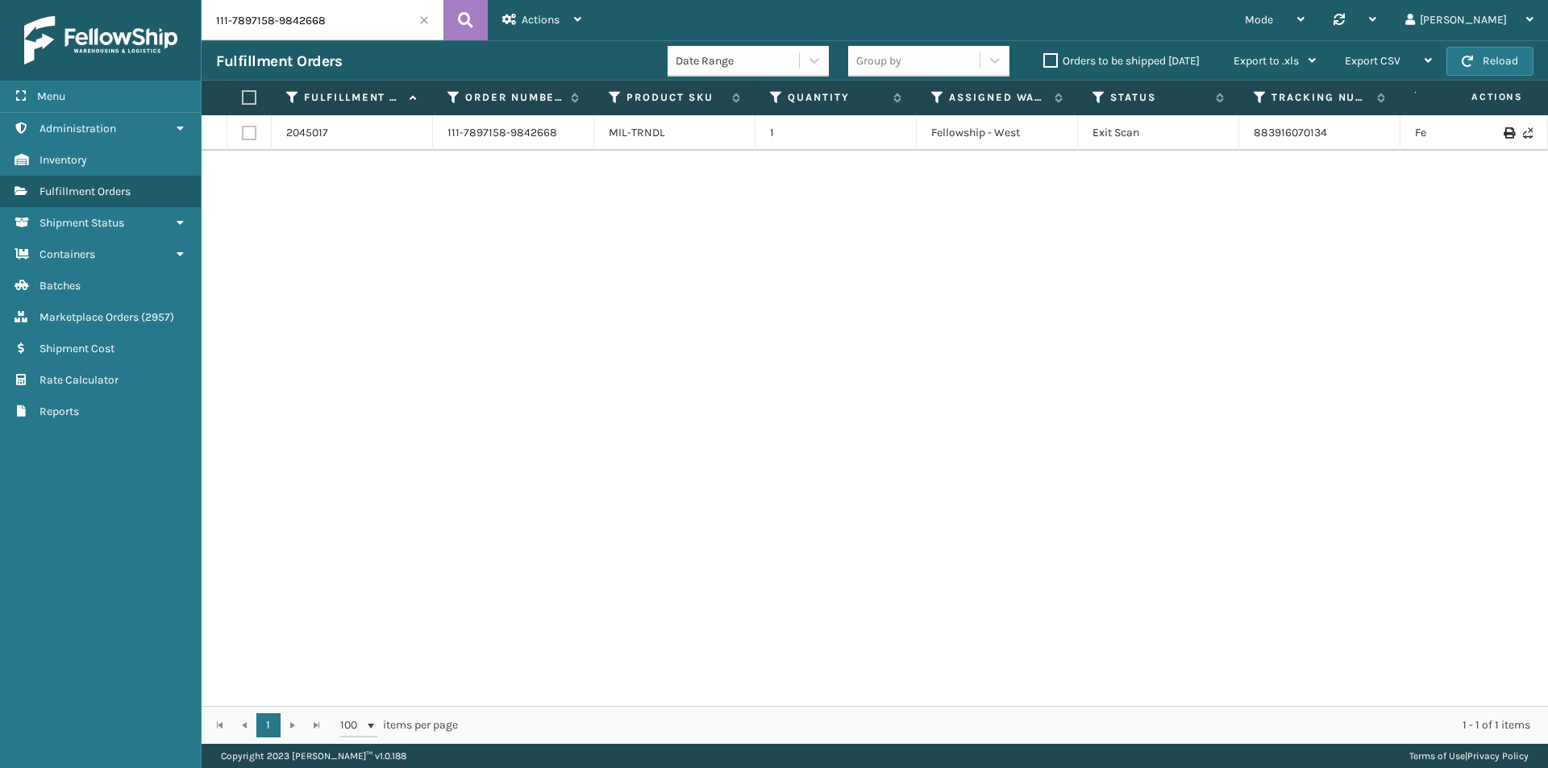
click at [323, 19] on input "111-7897158-9842668" at bounding box center [323, 20] width 242 height 40
paste input "2350005-6069060"
type input "111-2350005-6069060"
click at [451, 22] on button at bounding box center [465, 20] width 44 height 40
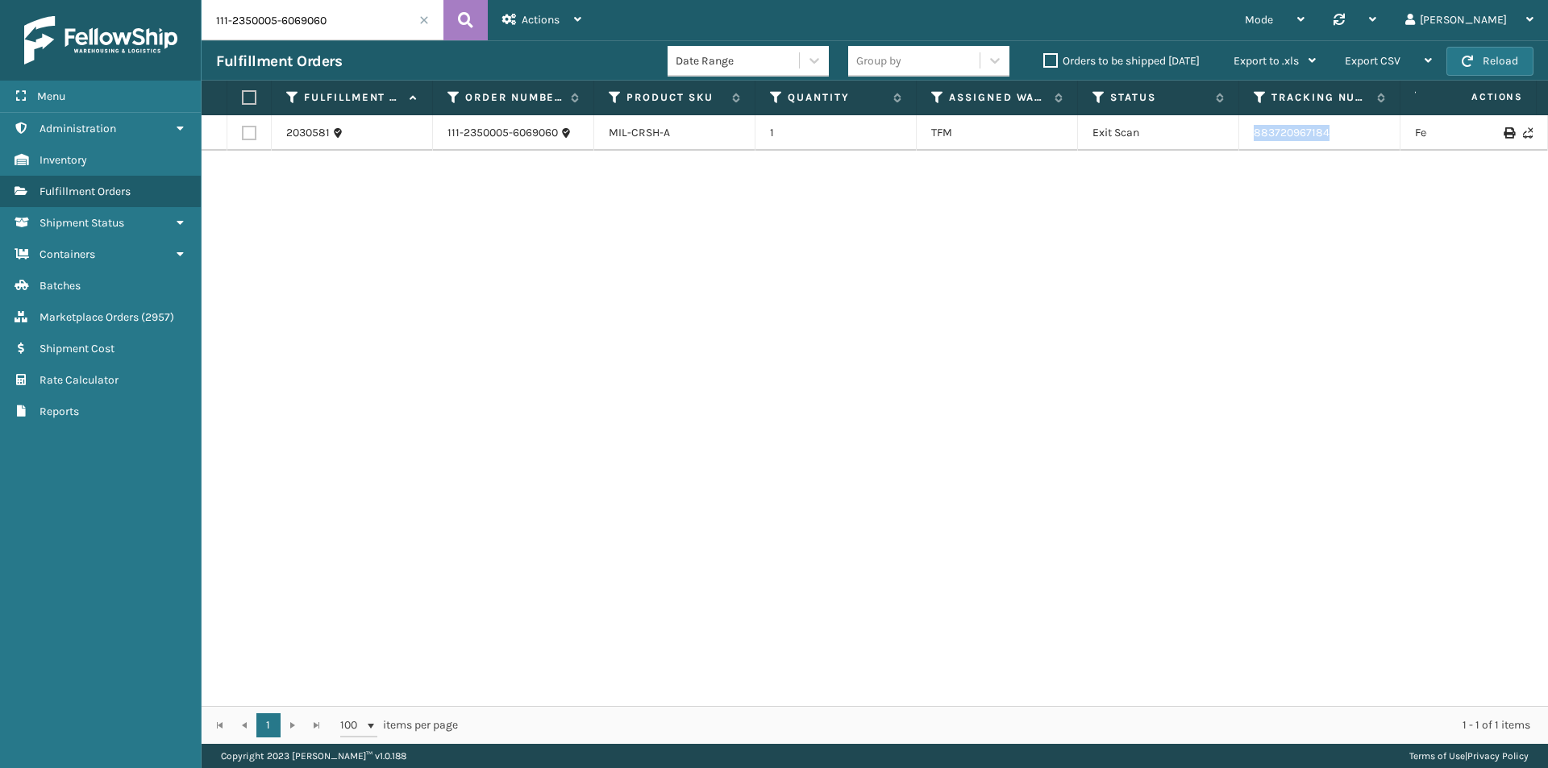
drag, startPoint x: 1331, startPoint y: 129, endPoint x: 1241, endPoint y: 139, distance: 90.0
click at [1242, 139] on td "883720967184" at bounding box center [1319, 132] width 161 height 35
copy link "883720967184"
